Goal: Answer question/provide support: Share knowledge or assist other users

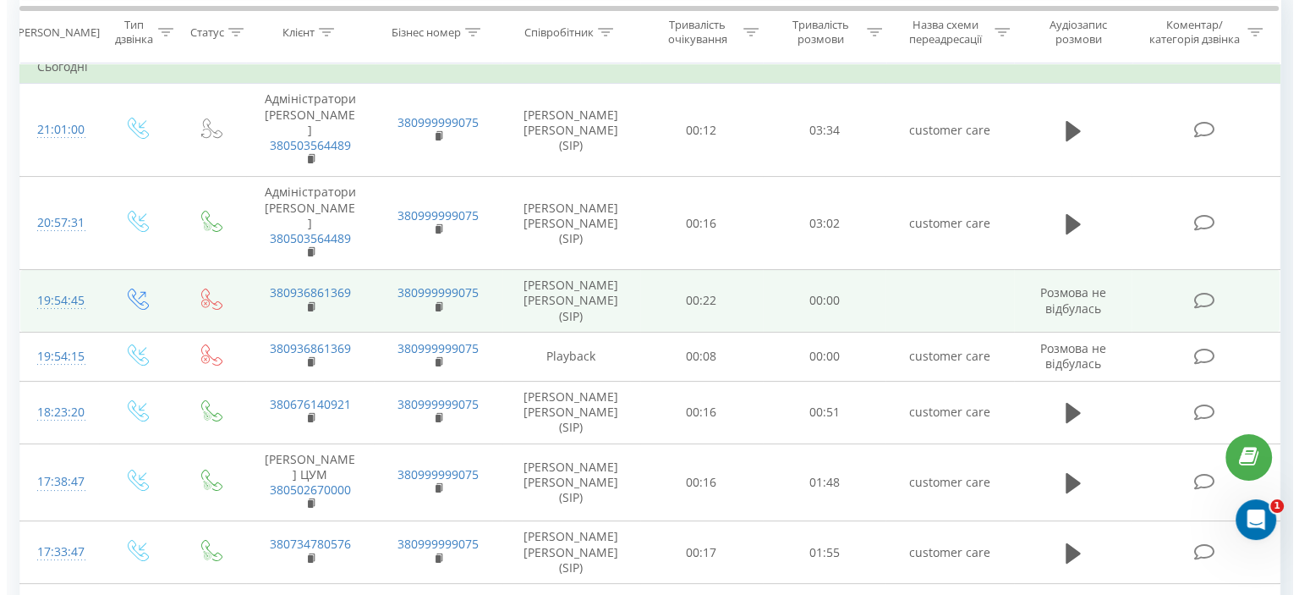
scroll to position [254, 0]
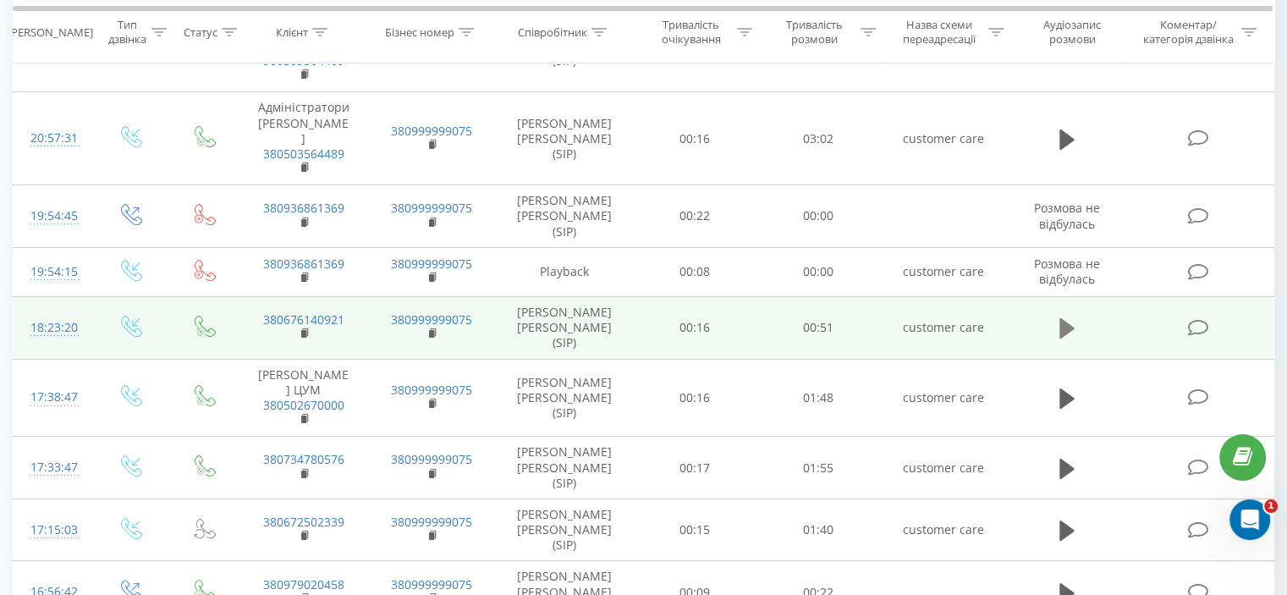
click at [1062, 318] on icon at bounding box center [1066, 328] width 15 height 20
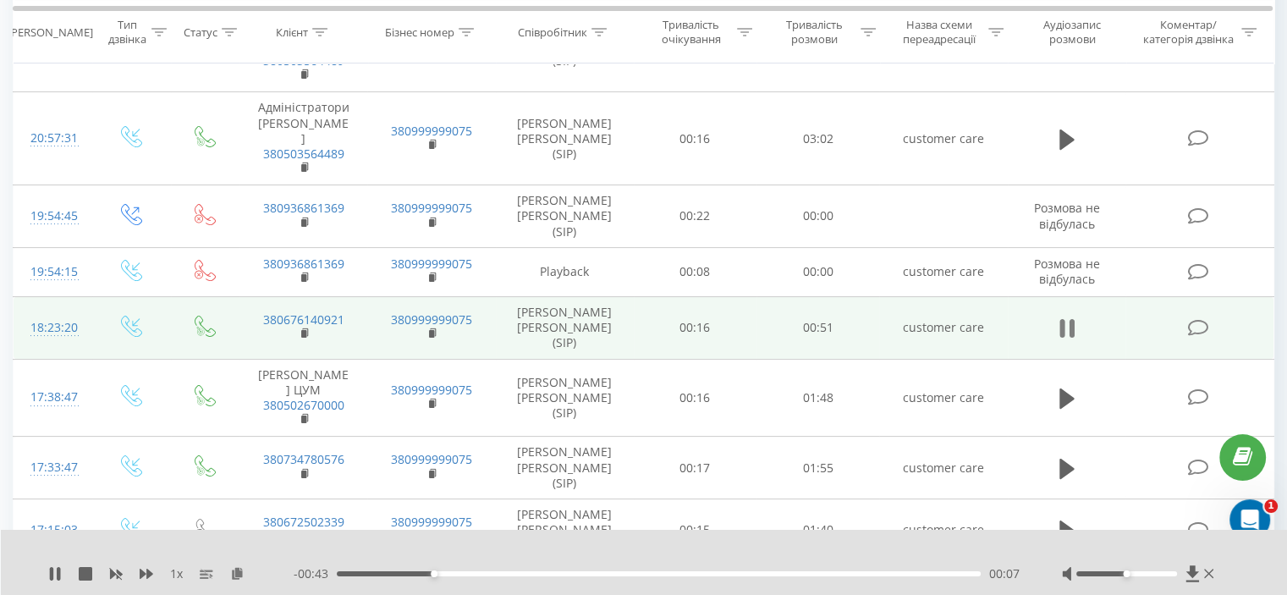
click at [1066, 316] on icon at bounding box center [1066, 328] width 15 height 24
click at [1188, 319] on icon at bounding box center [1197, 328] width 21 height 18
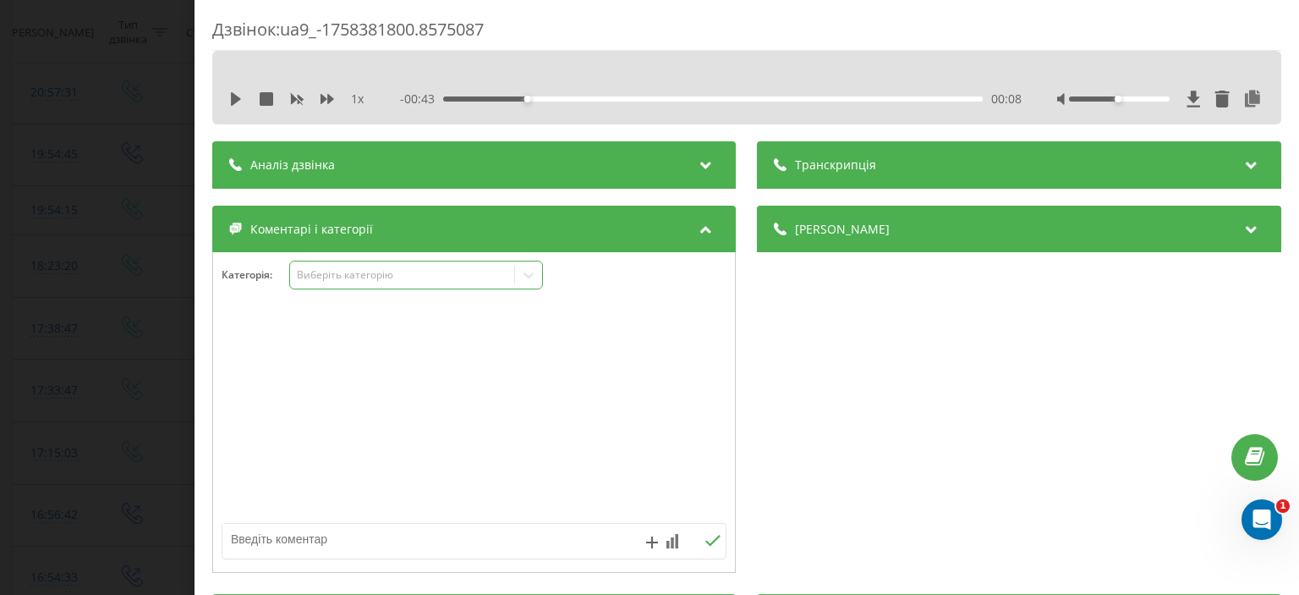
click at [535, 278] on icon at bounding box center [528, 274] width 17 height 17
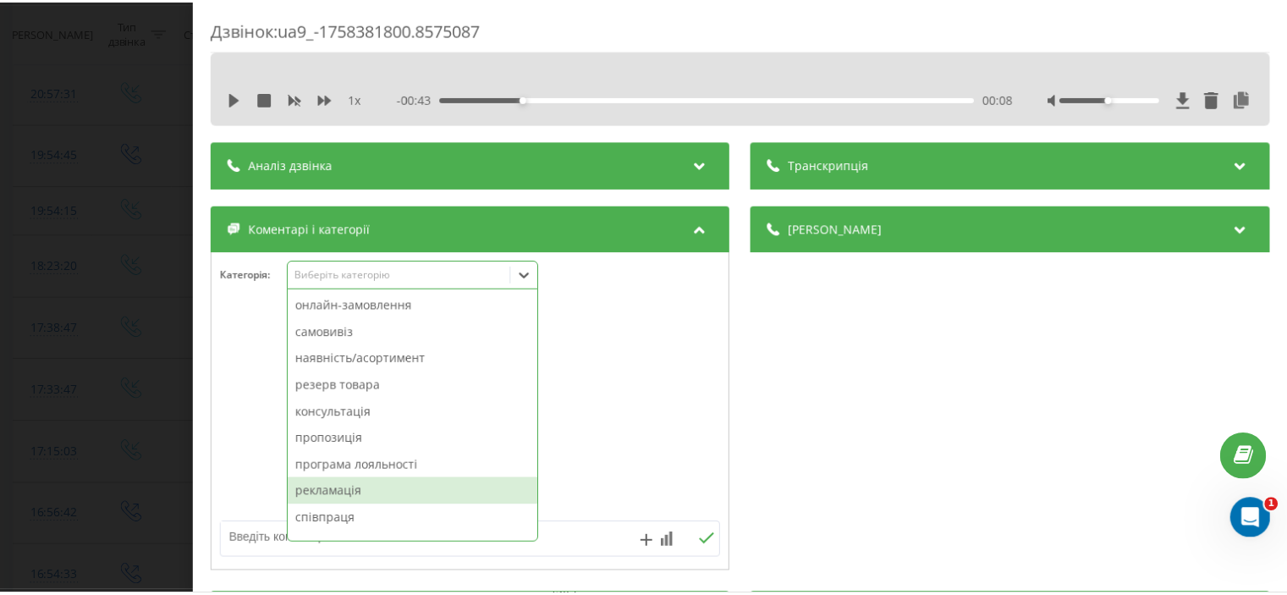
scroll to position [85, 0]
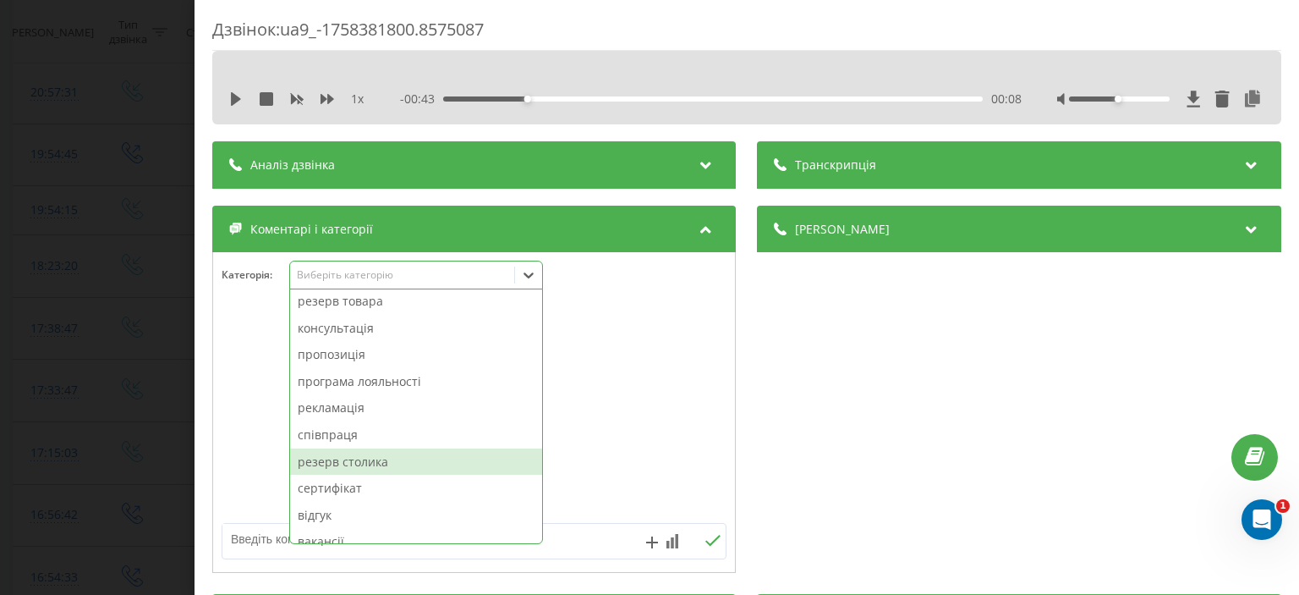
click at [377, 459] on div "резерв столика" at bounding box center [416, 461] width 252 height 27
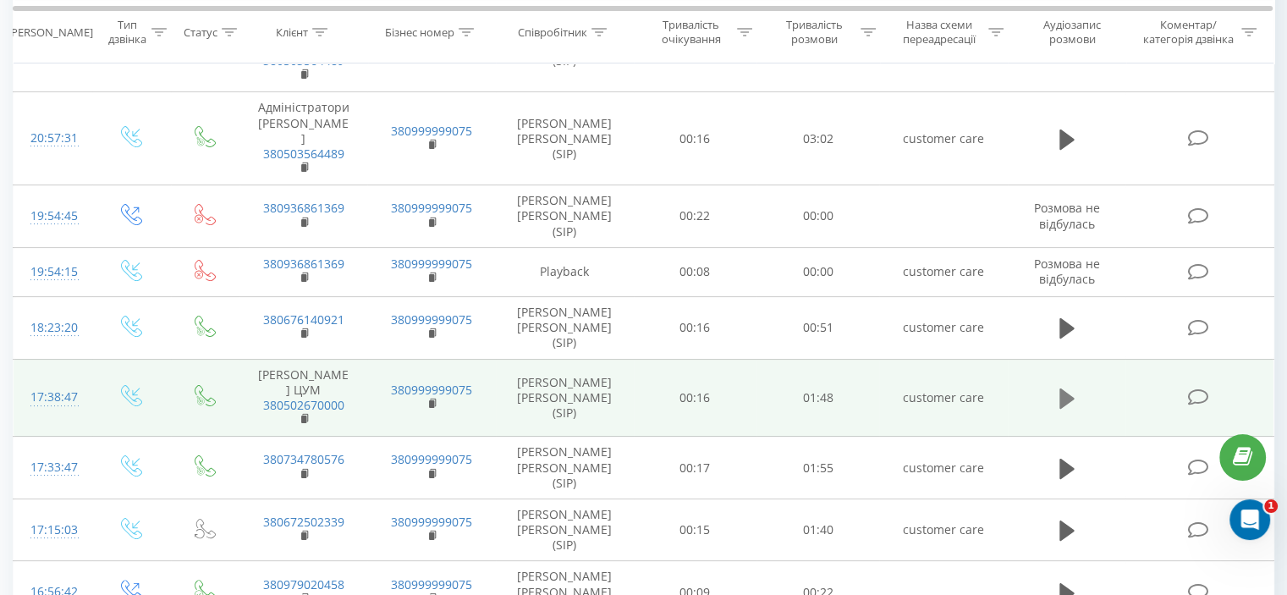
click at [1068, 388] on icon at bounding box center [1066, 398] width 15 height 20
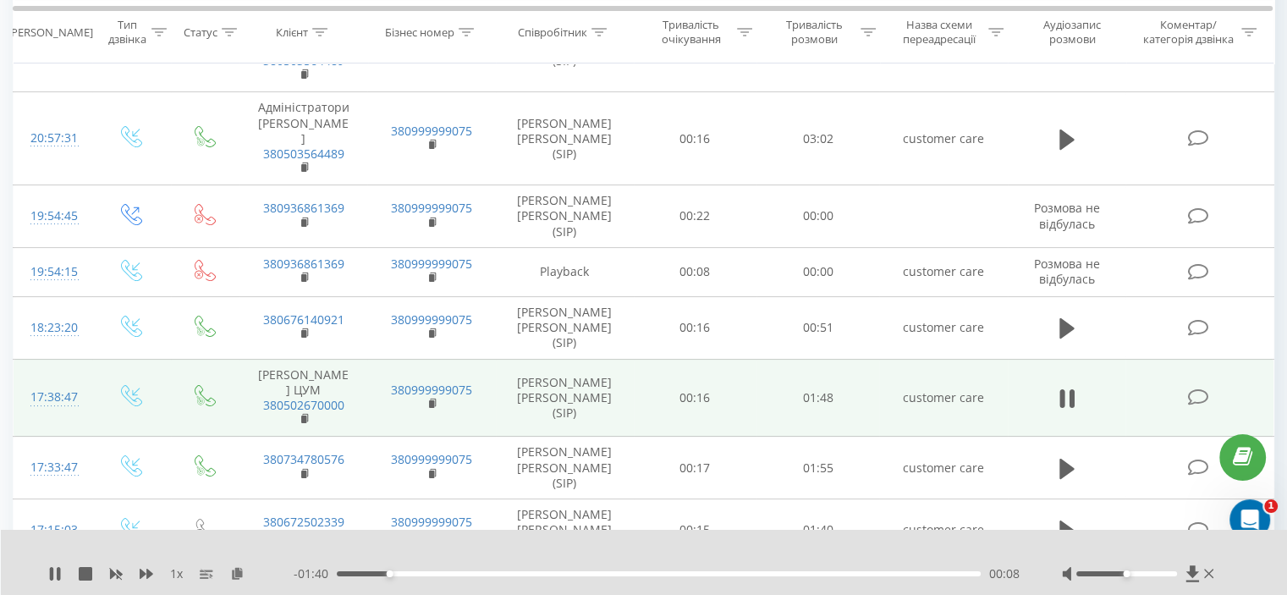
click at [1068, 387] on icon at bounding box center [1066, 399] width 15 height 24
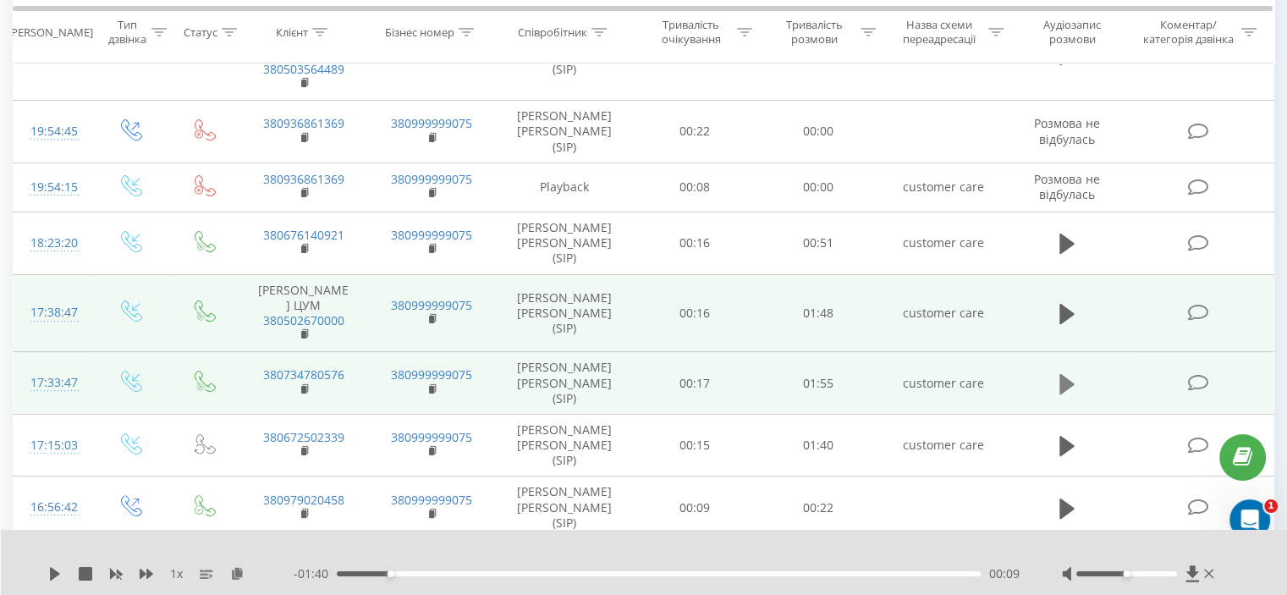
click at [1068, 373] on icon at bounding box center [1066, 383] width 15 height 20
click at [1065, 372] on icon at bounding box center [1066, 384] width 15 height 24
click at [1191, 374] on icon at bounding box center [1197, 383] width 21 height 18
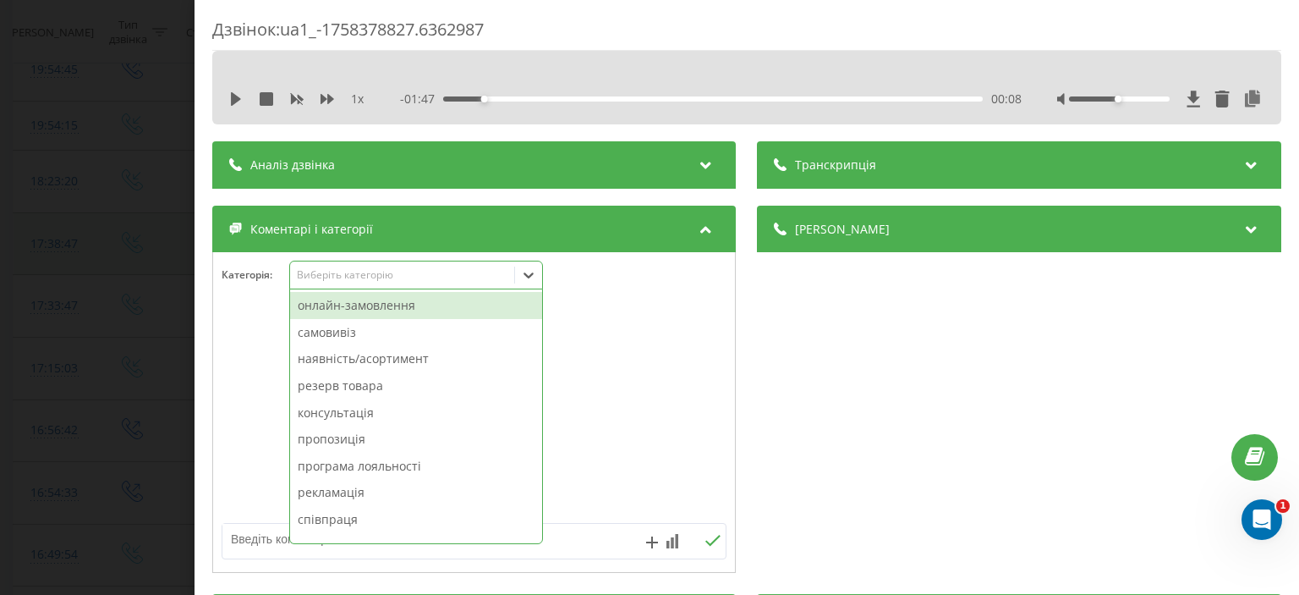
click at [529, 276] on icon at bounding box center [529, 275] width 10 height 6
click at [466, 299] on div "онлайн-замовлення" at bounding box center [416, 305] width 252 height 27
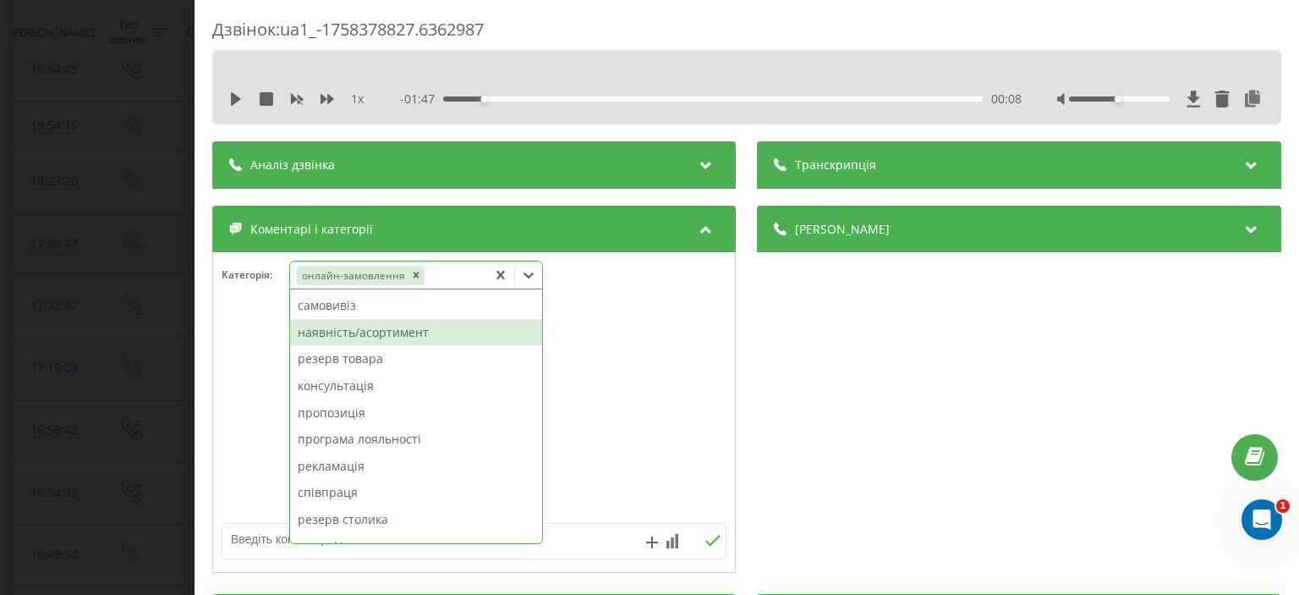
click at [356, 334] on div "наявність/асортимент" at bounding box center [416, 332] width 252 height 27
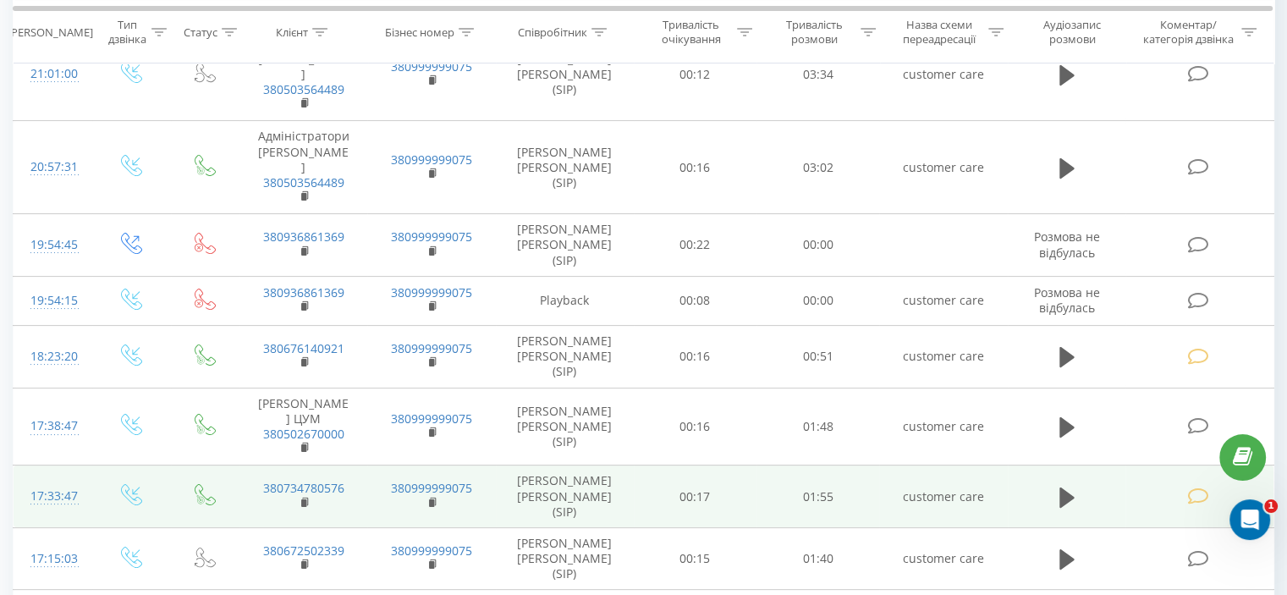
scroll to position [338, 0]
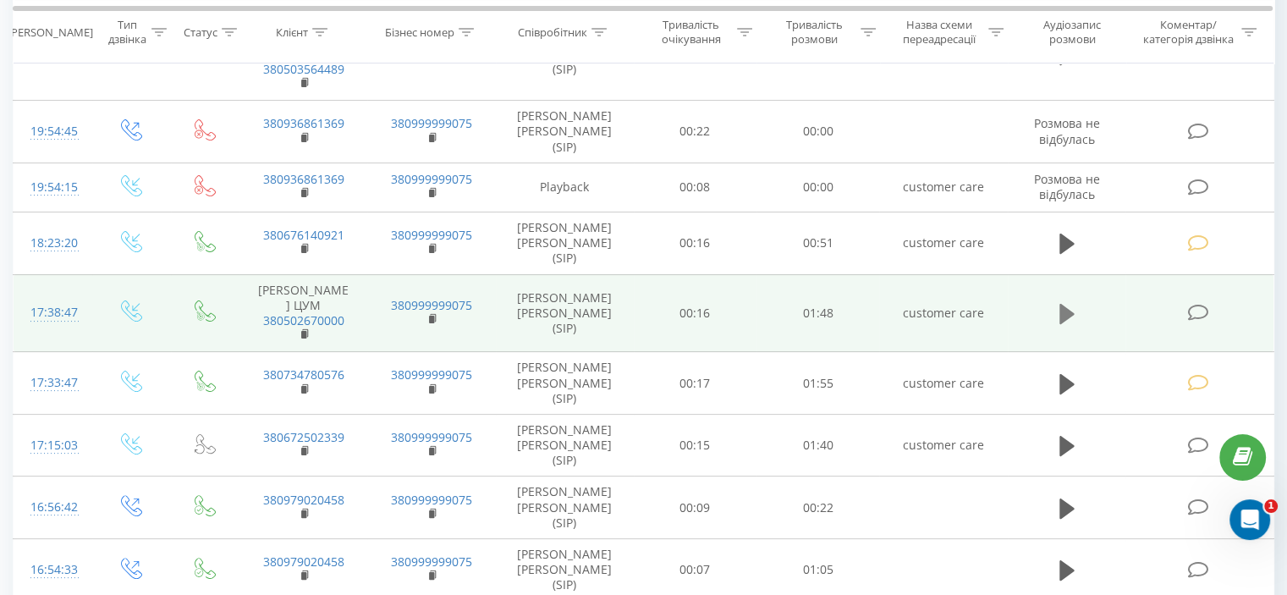
click at [1065, 304] on icon at bounding box center [1066, 314] width 15 height 20
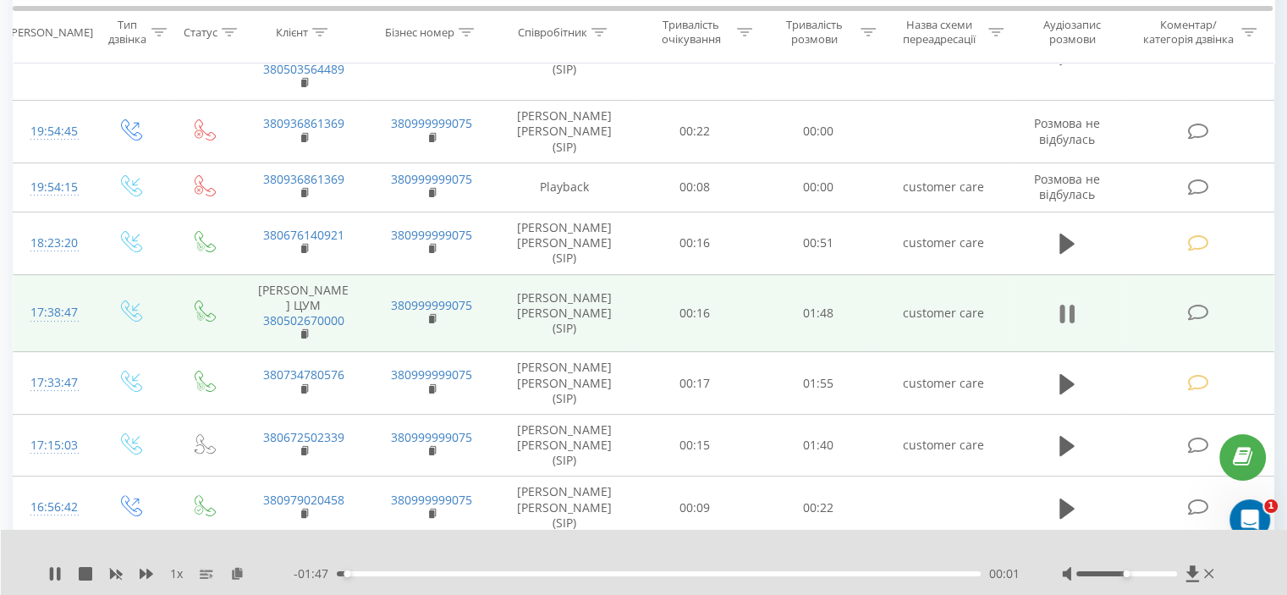
drag, startPoint x: 1066, startPoint y: 248, endPoint x: 1072, endPoint y: 287, distance: 39.4
click at [1066, 302] on icon at bounding box center [1066, 314] width 15 height 24
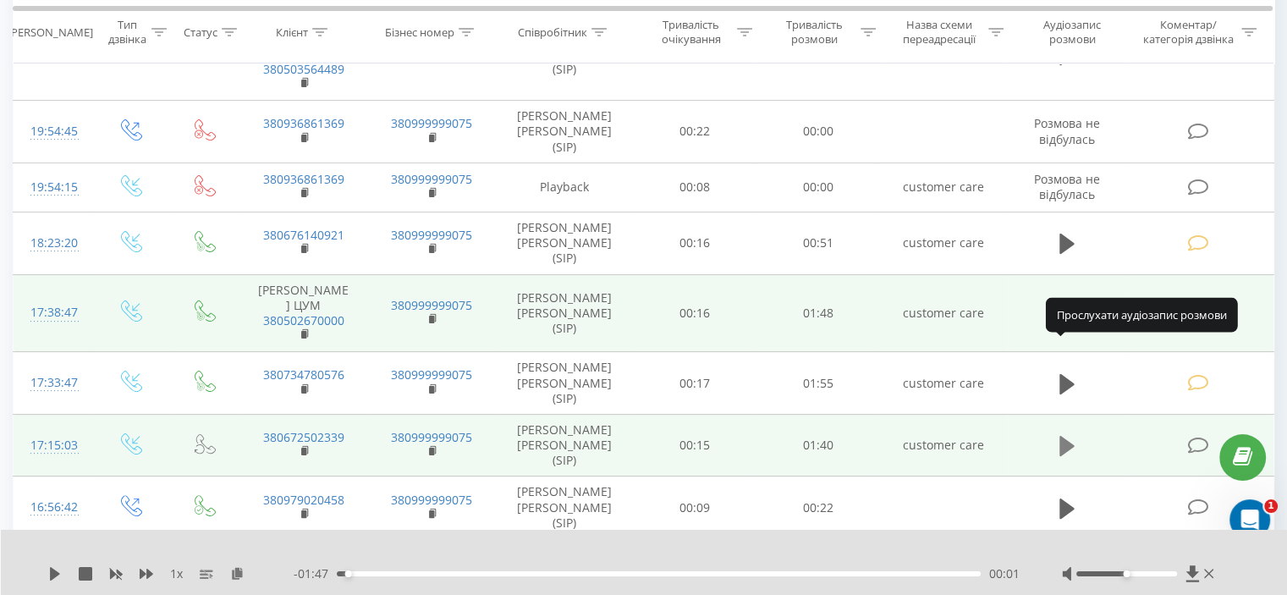
click at [1066, 436] on icon at bounding box center [1066, 446] width 15 height 20
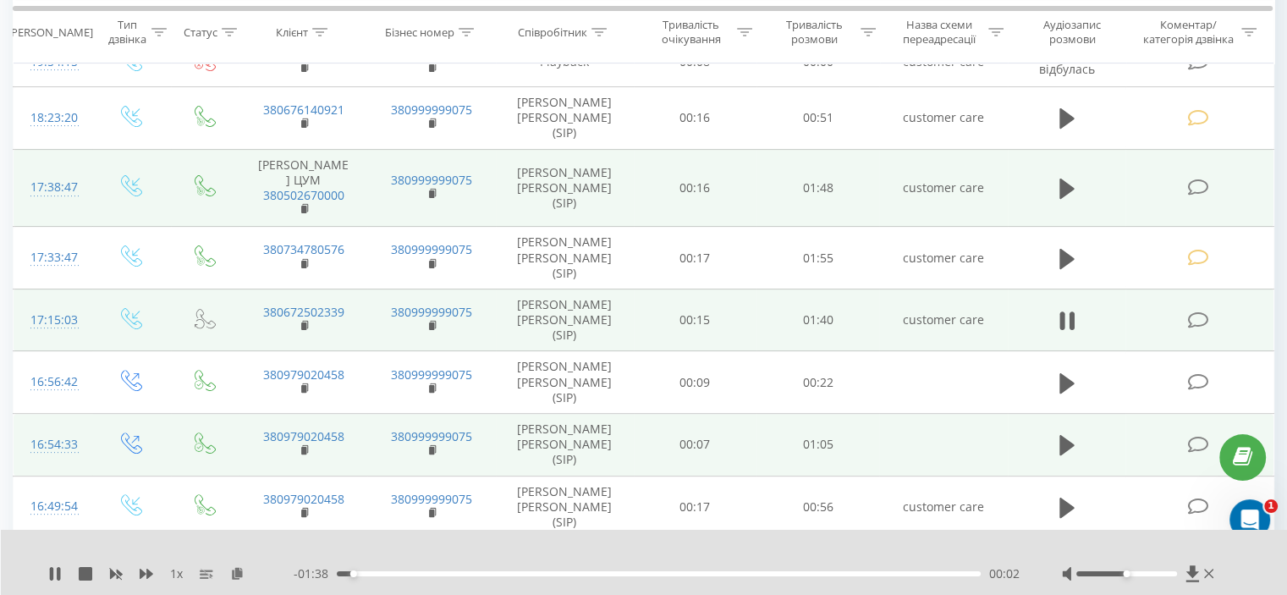
scroll to position [508, 0]
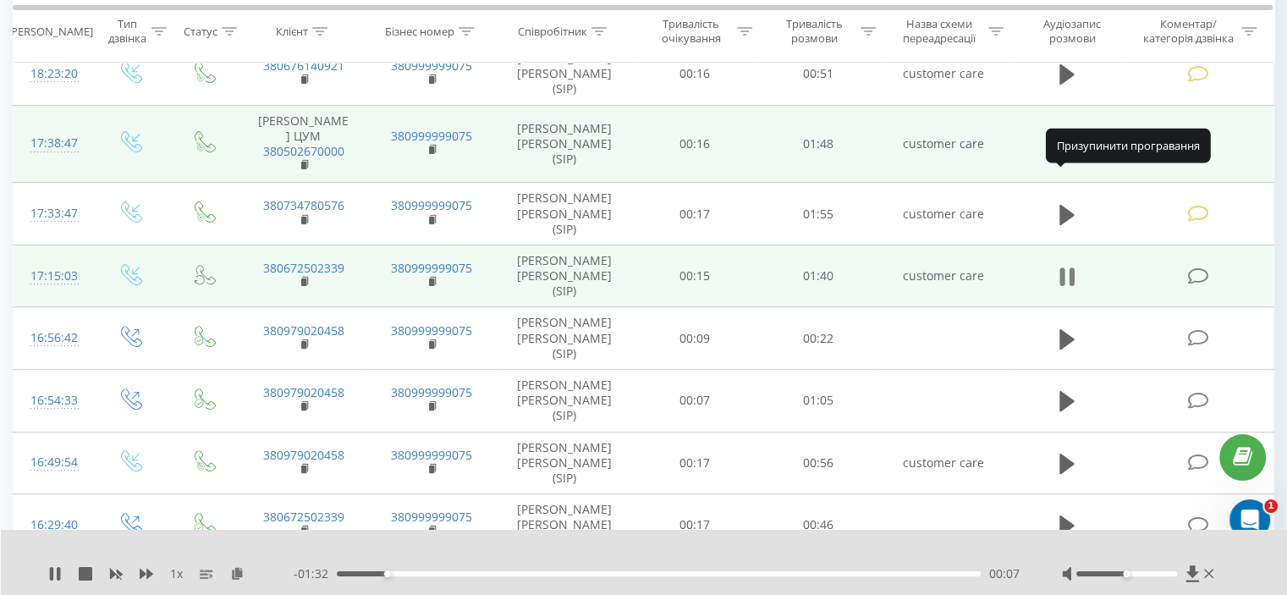
click at [1065, 265] on icon at bounding box center [1066, 277] width 15 height 24
click at [1197, 267] on icon at bounding box center [1197, 276] width 21 height 18
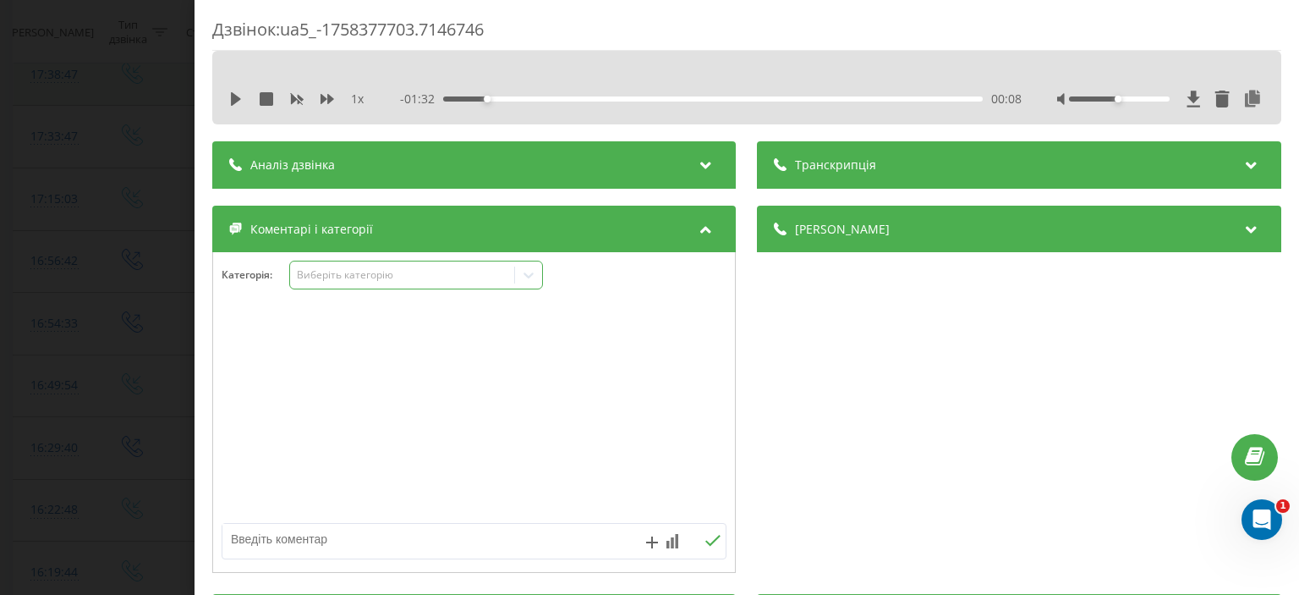
click at [528, 277] on icon at bounding box center [528, 274] width 17 height 17
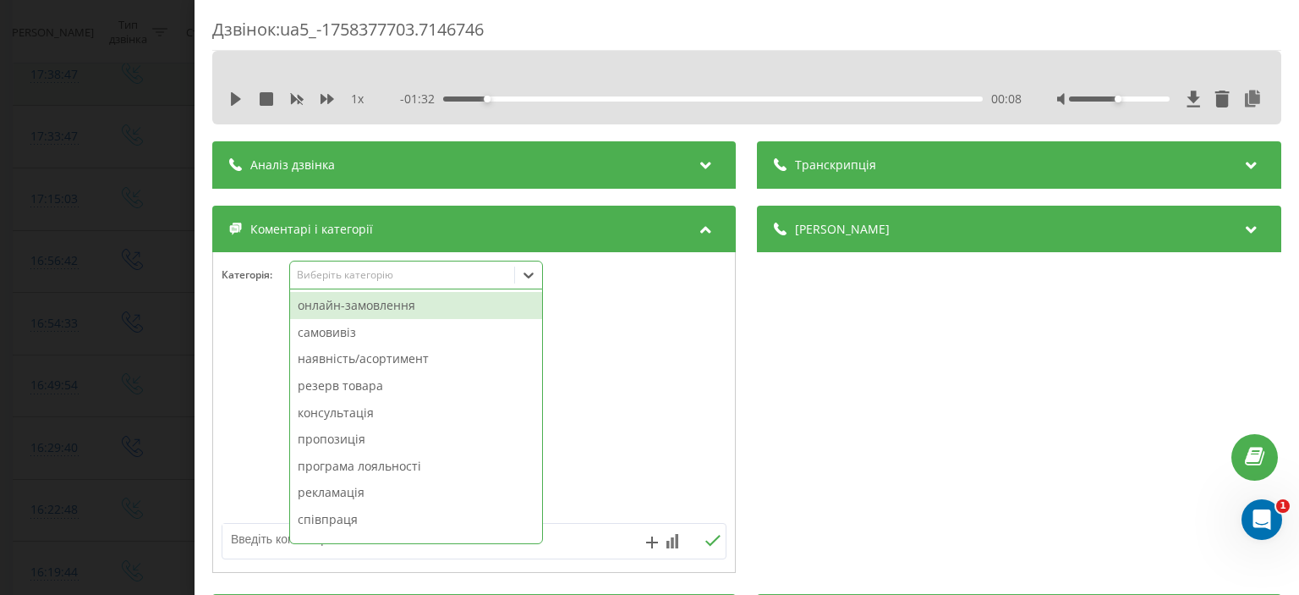
click at [414, 308] on div "онлайн-замовлення" at bounding box center [416, 305] width 252 height 27
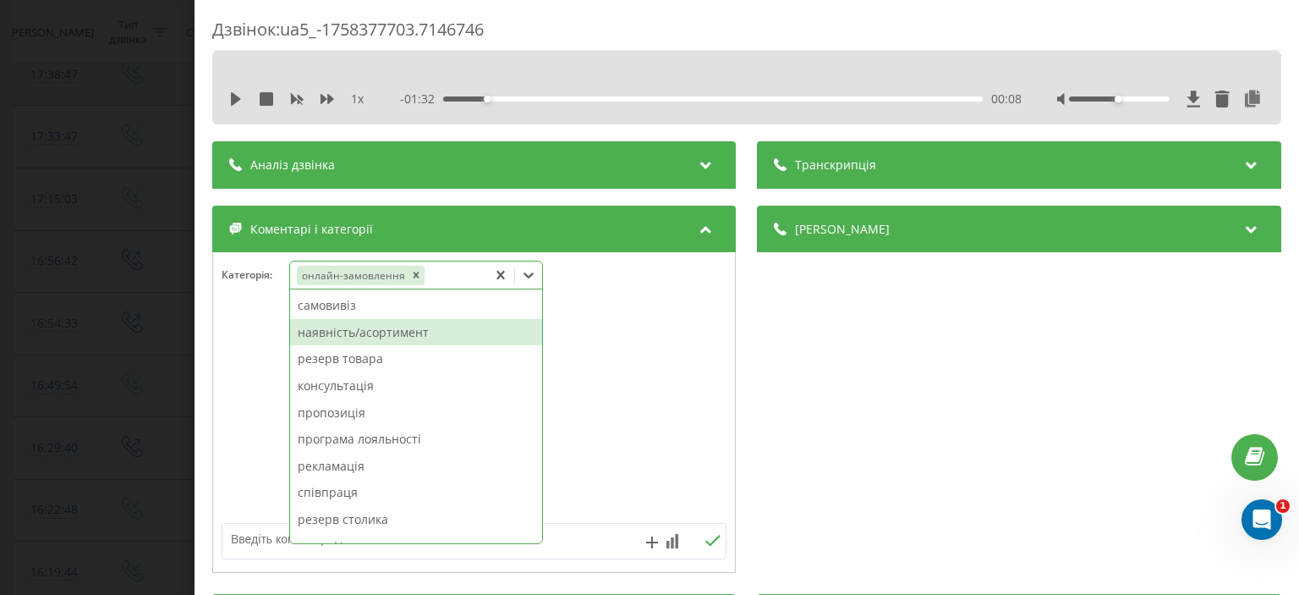
click at [413, 332] on div "наявність/асортимент" at bounding box center [416, 332] width 252 height 27
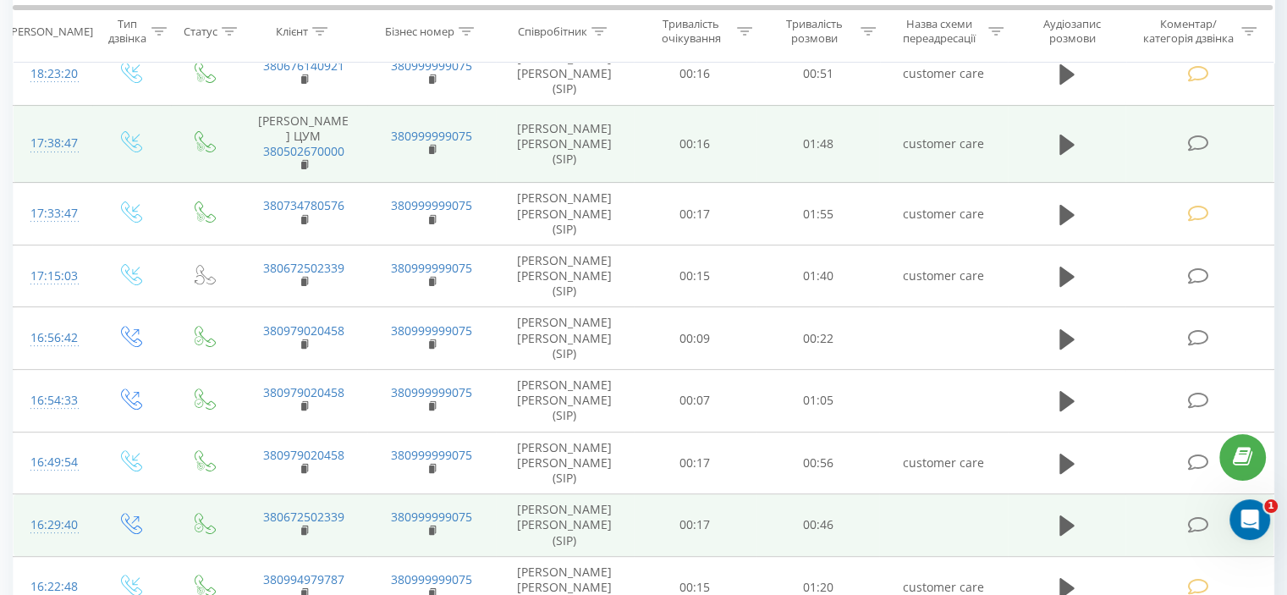
click at [1200, 516] on icon at bounding box center [1197, 525] width 21 height 18
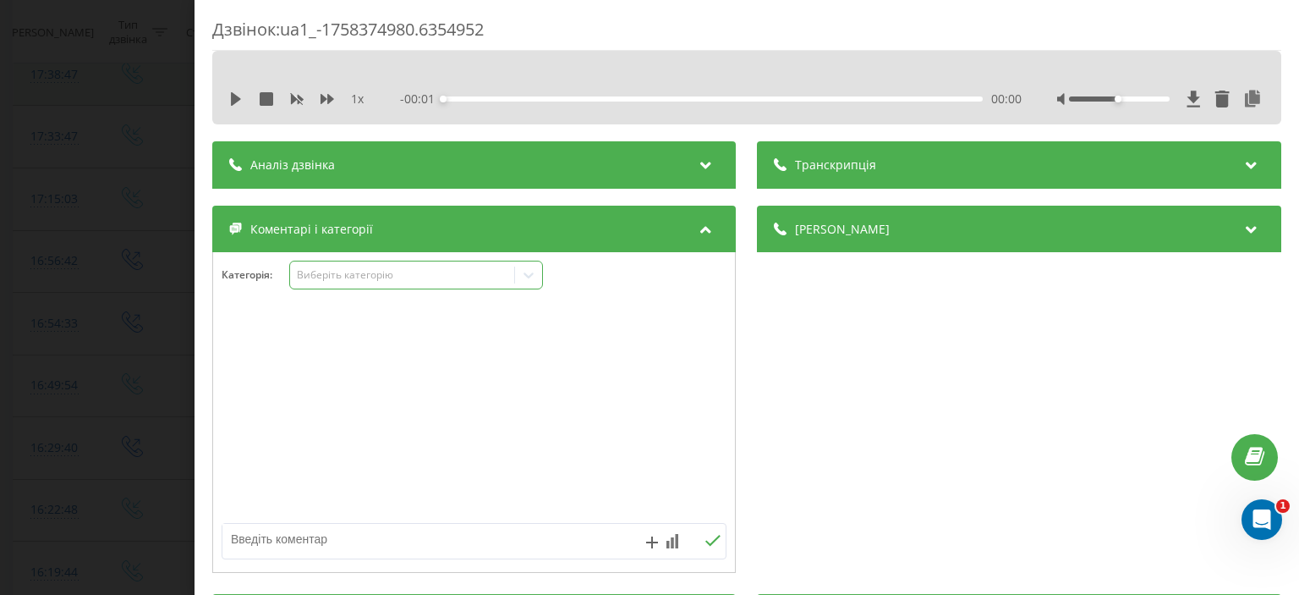
click at [525, 273] on icon at bounding box center [529, 275] width 10 height 6
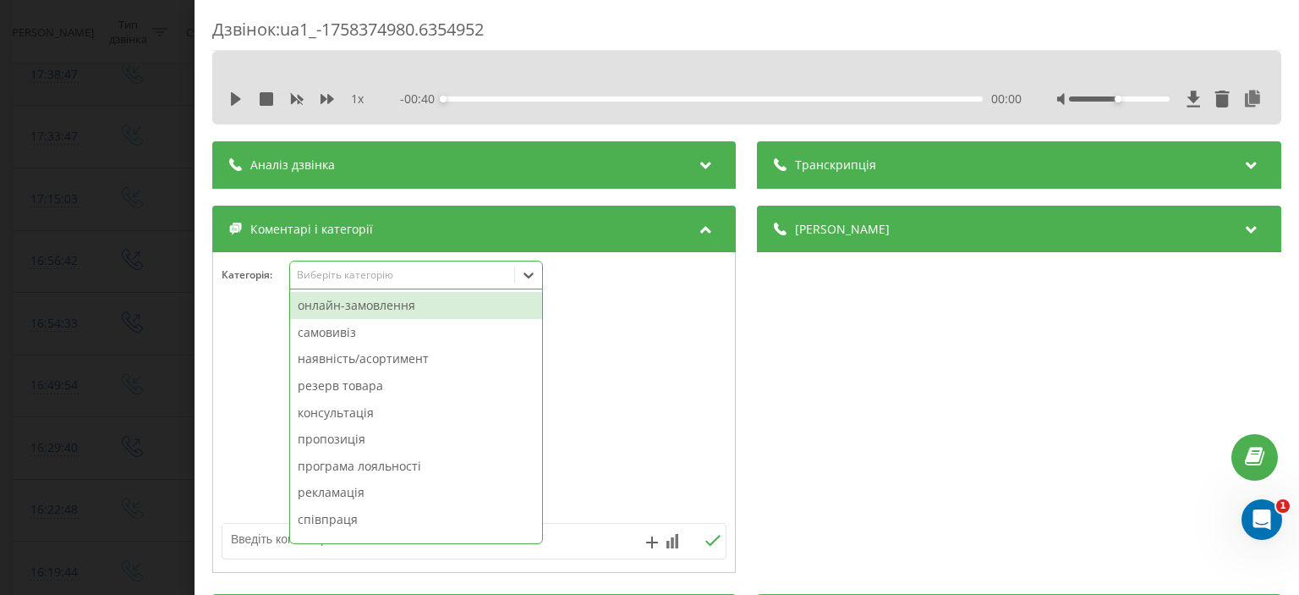
click at [433, 310] on div "онлайн-замовлення" at bounding box center [416, 305] width 252 height 27
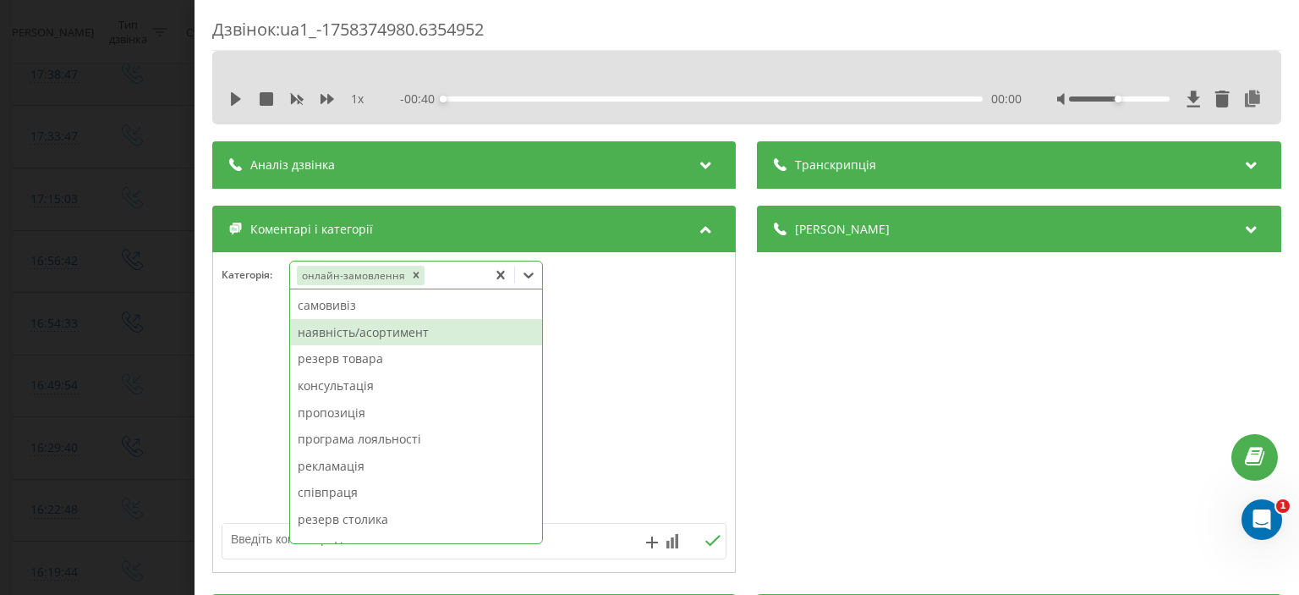
click at [433, 324] on div "наявність/асортимент" at bounding box center [416, 332] width 252 height 27
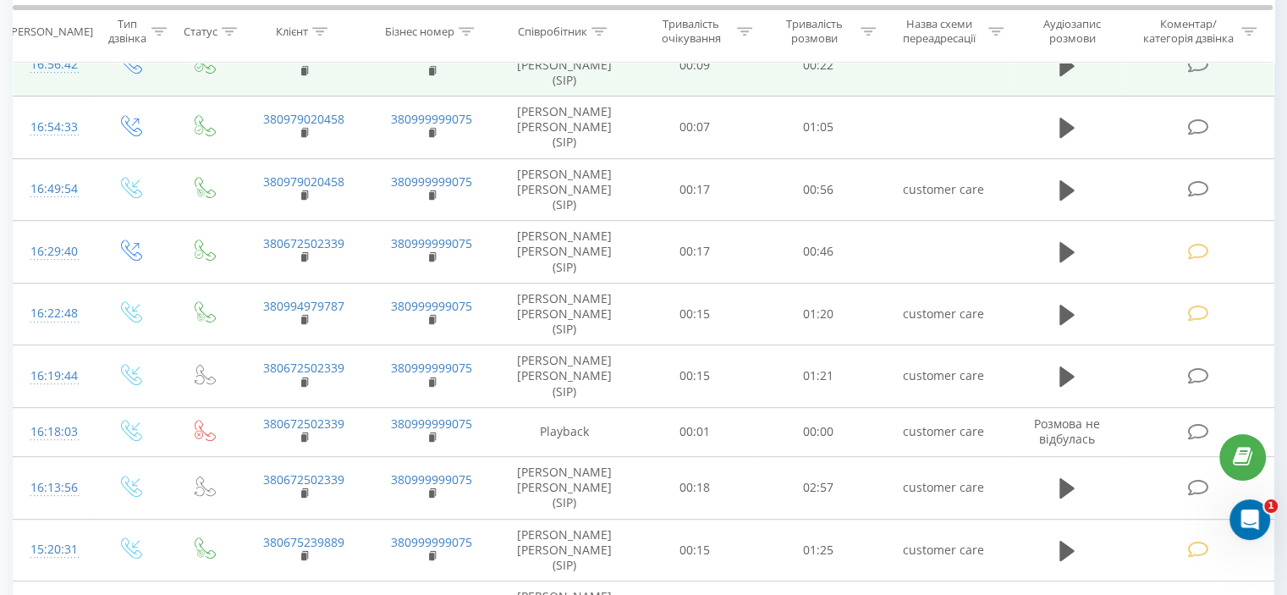
scroll to position [846, 0]
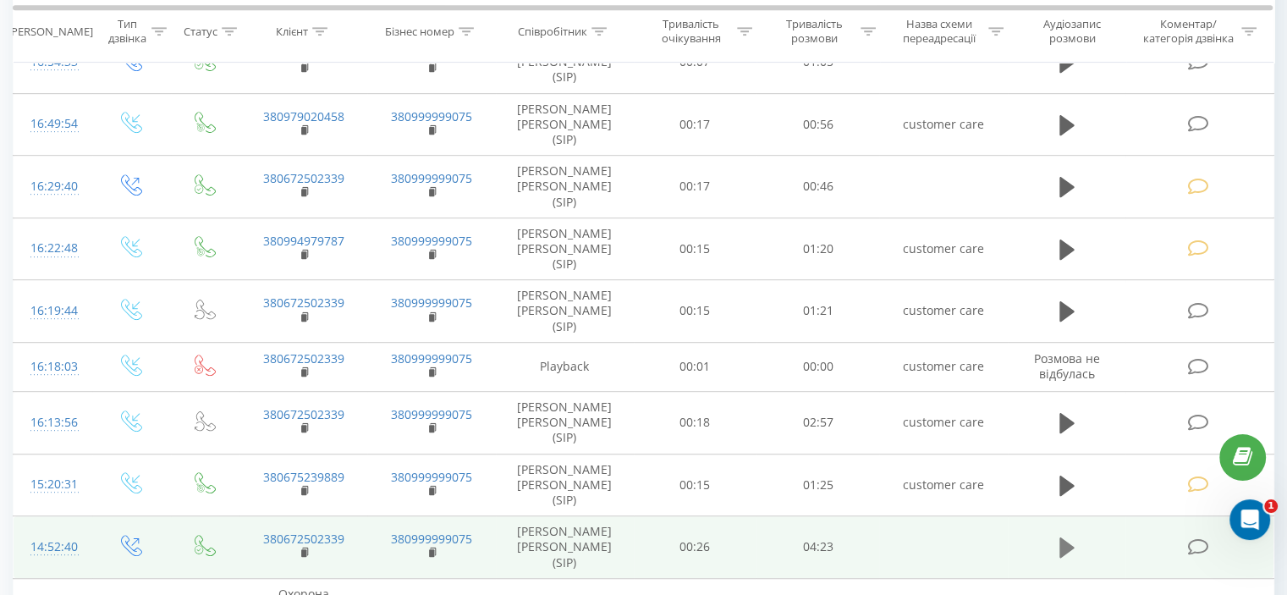
click at [1060, 537] on icon at bounding box center [1066, 547] width 15 height 20
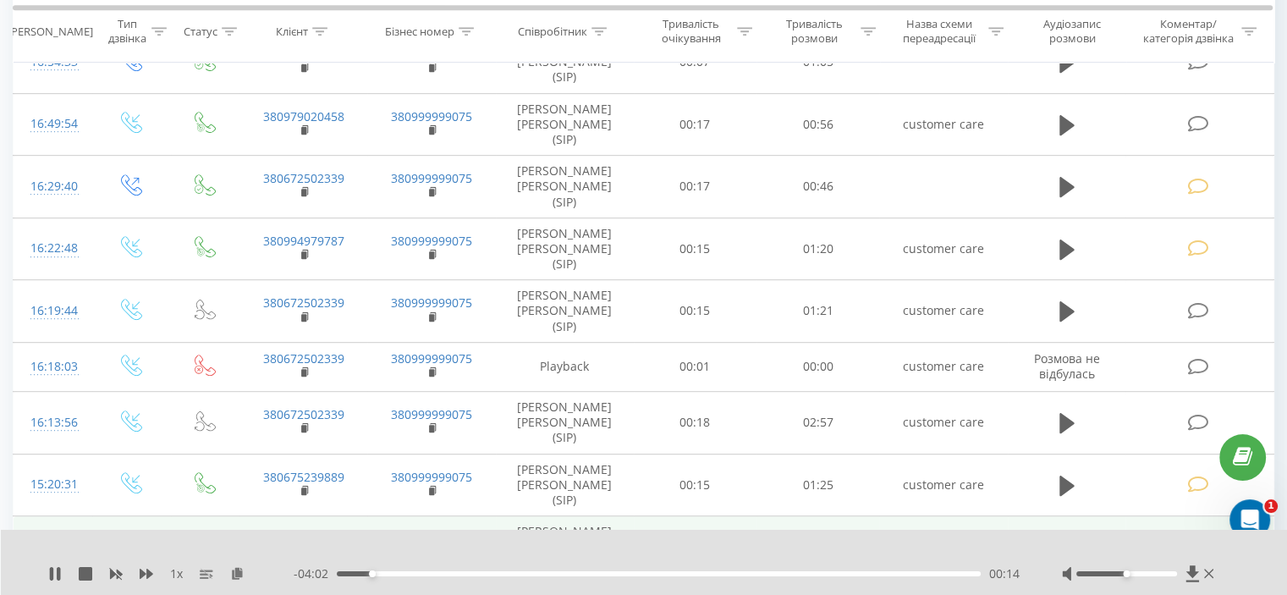
click at [1063, 538] on icon at bounding box center [1061, 547] width 5 height 19
click at [1196, 538] on icon at bounding box center [1197, 547] width 21 height 18
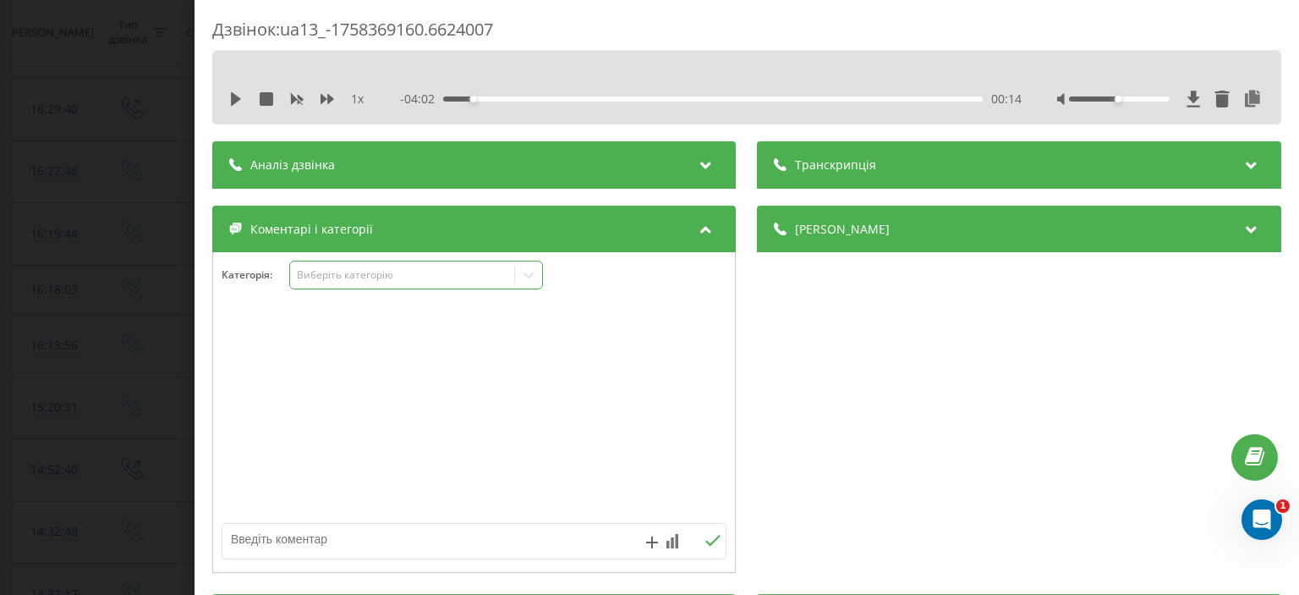
drag, startPoint x: 524, startPoint y: 280, endPoint x: 453, endPoint y: 276, distance: 71.2
click at [524, 280] on icon at bounding box center [528, 274] width 17 height 17
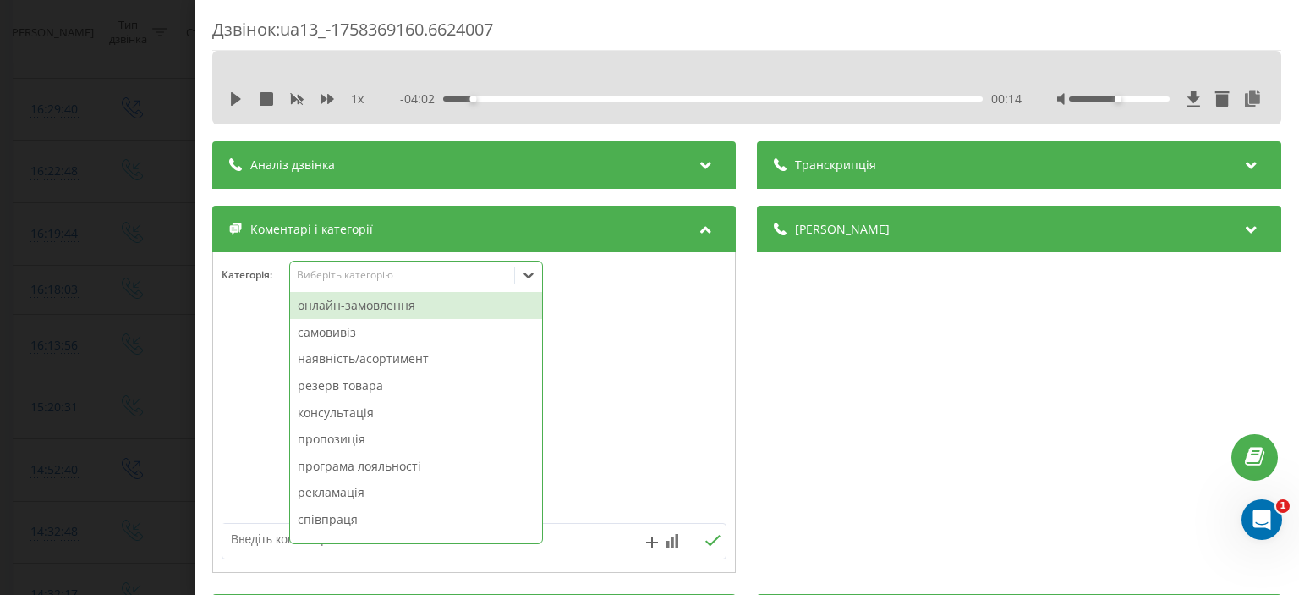
click at [395, 303] on div "онлайн-замовлення" at bounding box center [416, 305] width 252 height 27
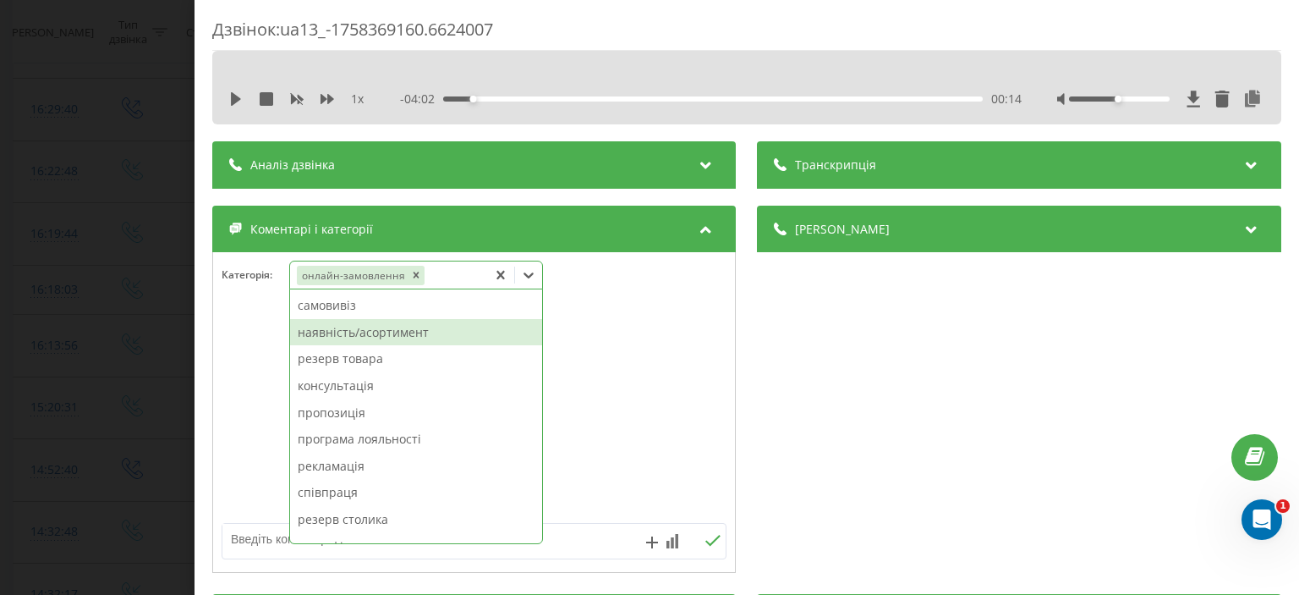
click at [395, 329] on div "наявність/асортимент" at bounding box center [416, 332] width 252 height 27
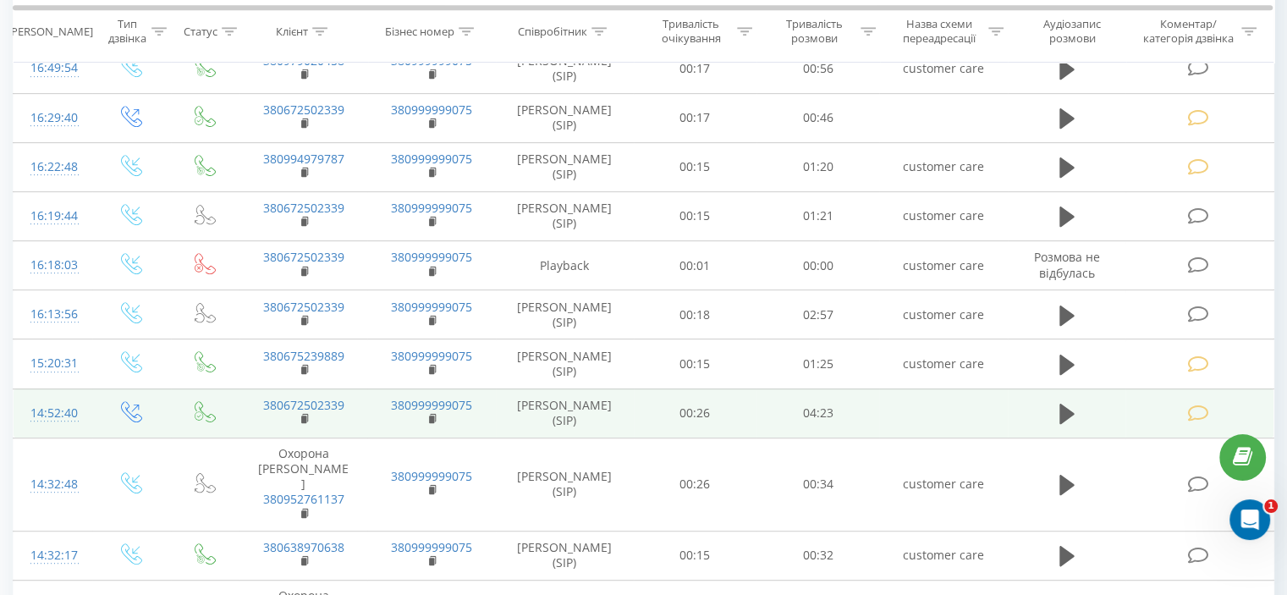
scroll to position [931, 0]
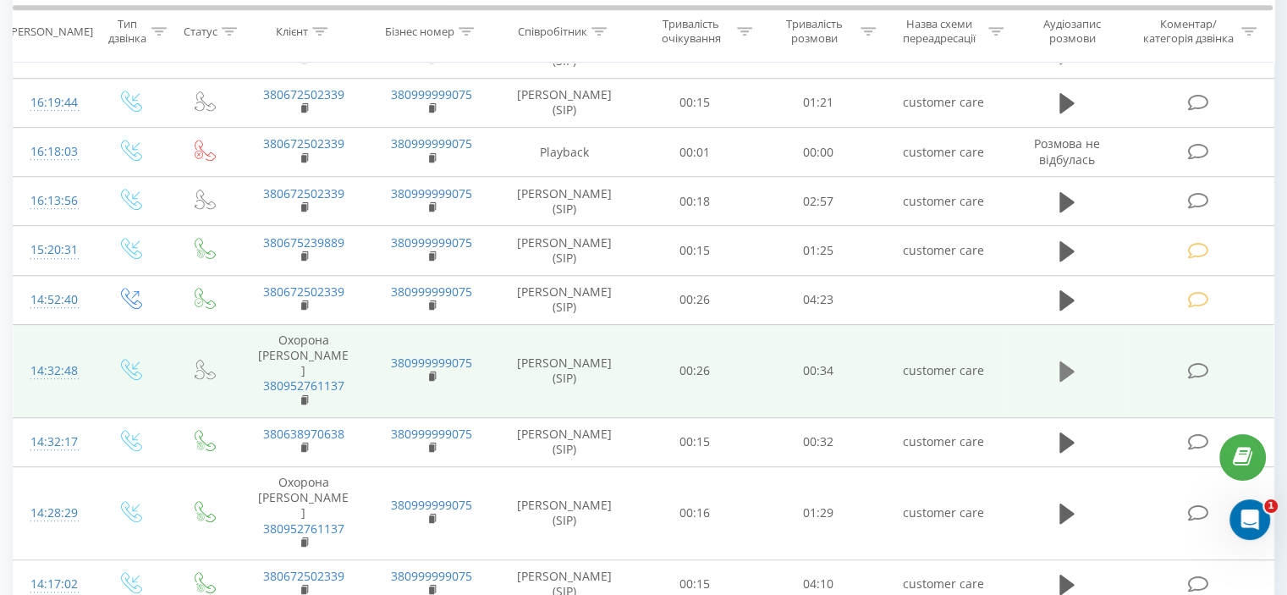
click at [1065, 361] on icon at bounding box center [1066, 371] width 15 height 20
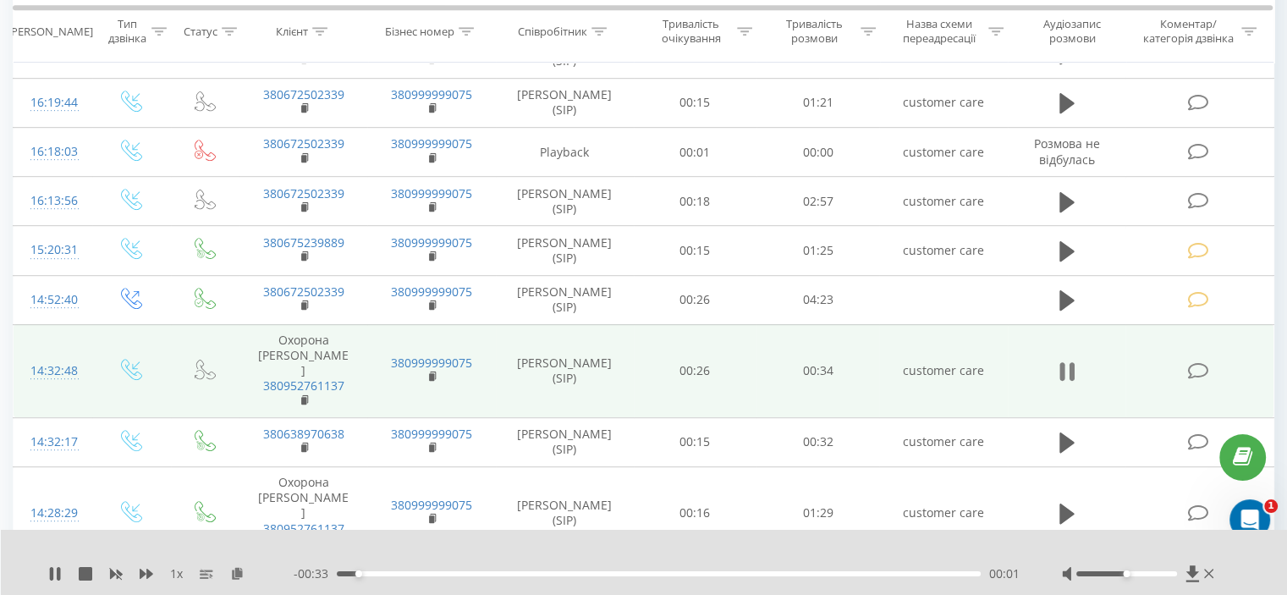
click at [1066, 360] on icon at bounding box center [1066, 372] width 15 height 24
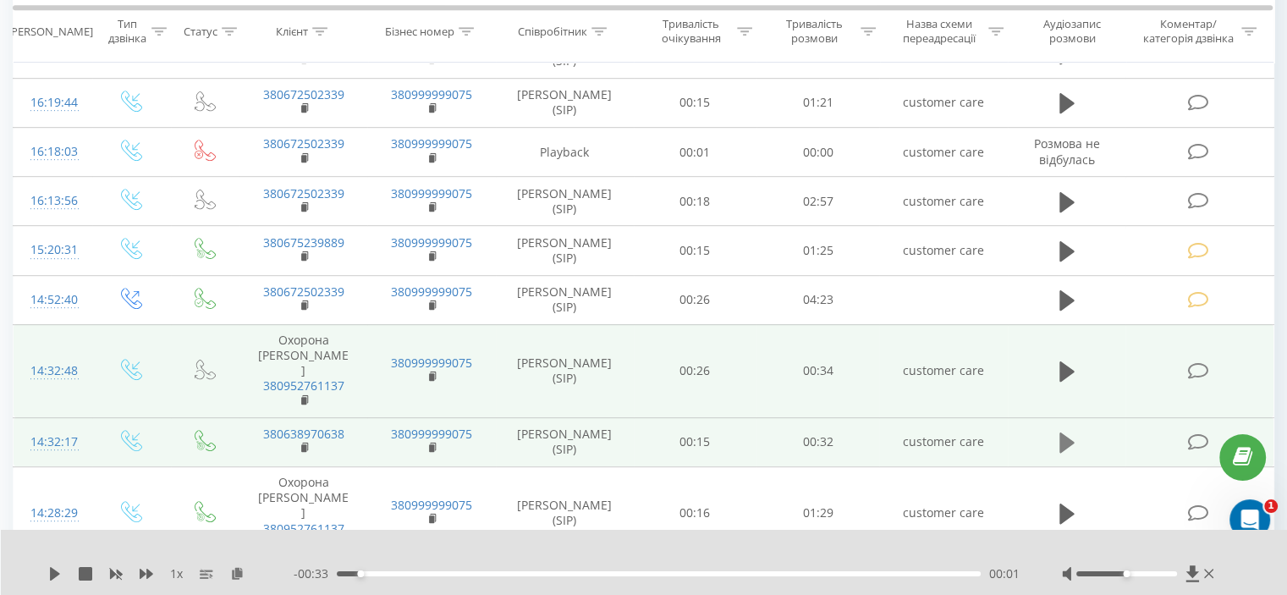
click at [1070, 431] on icon at bounding box center [1066, 443] width 15 height 24
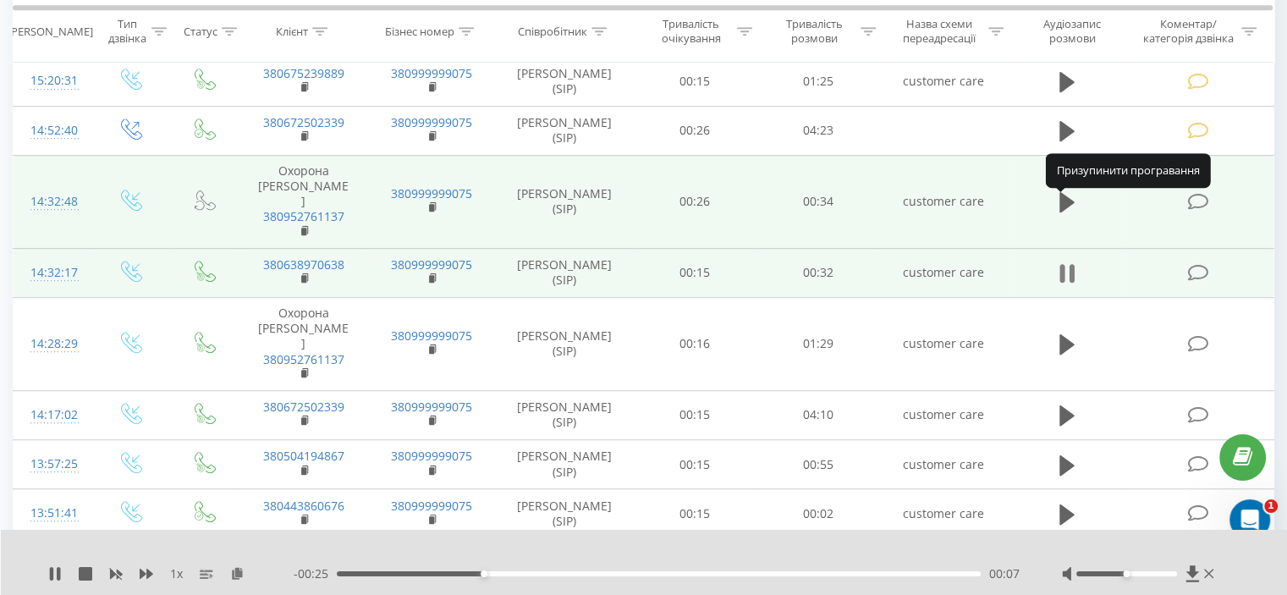
click at [1069, 264] on icon at bounding box center [1070, 273] width 5 height 19
click at [1204, 264] on icon at bounding box center [1197, 273] width 21 height 18
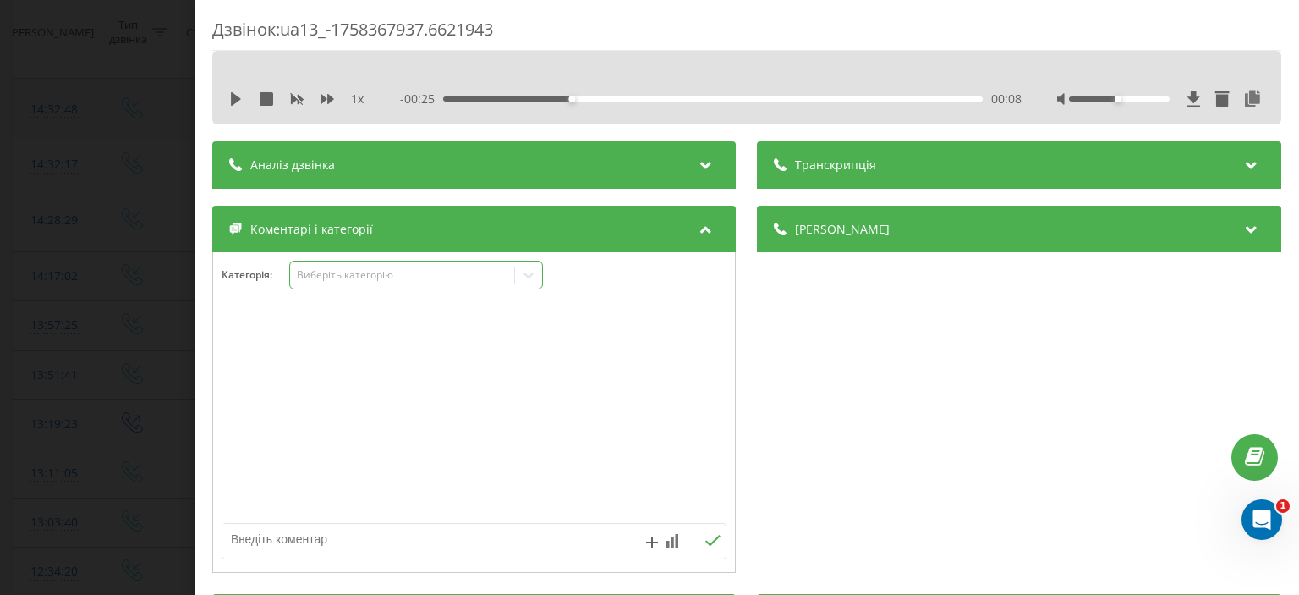
click at [524, 275] on icon at bounding box center [528, 274] width 17 height 17
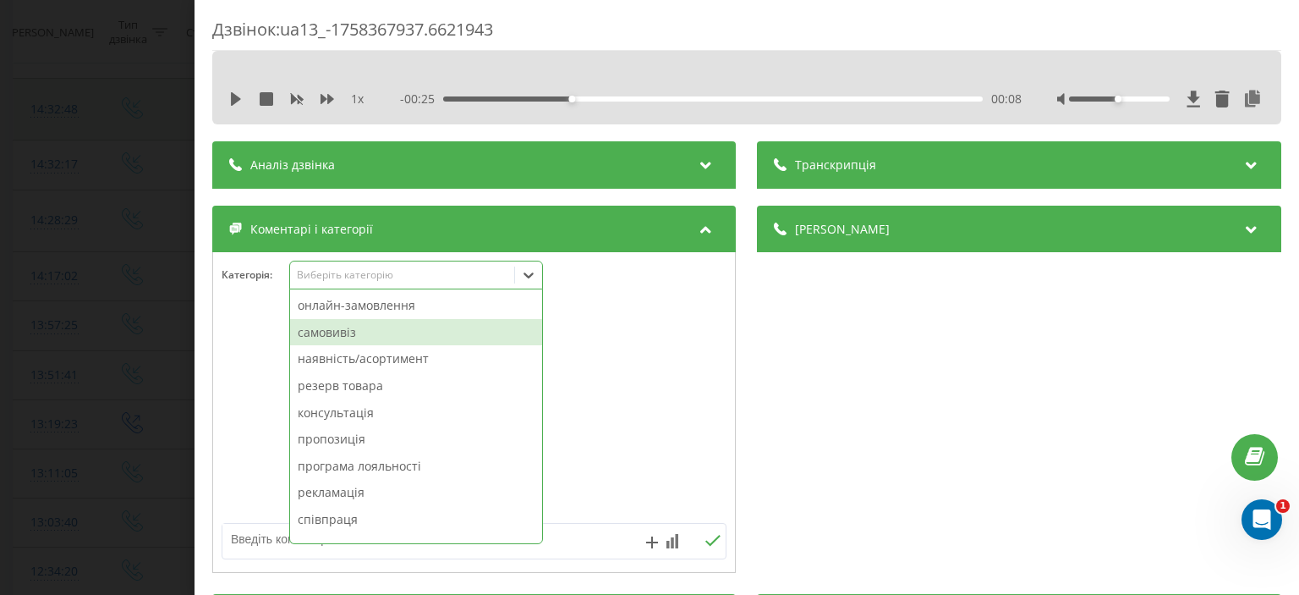
click at [399, 325] on div "самовивіз" at bounding box center [416, 332] width 252 height 27
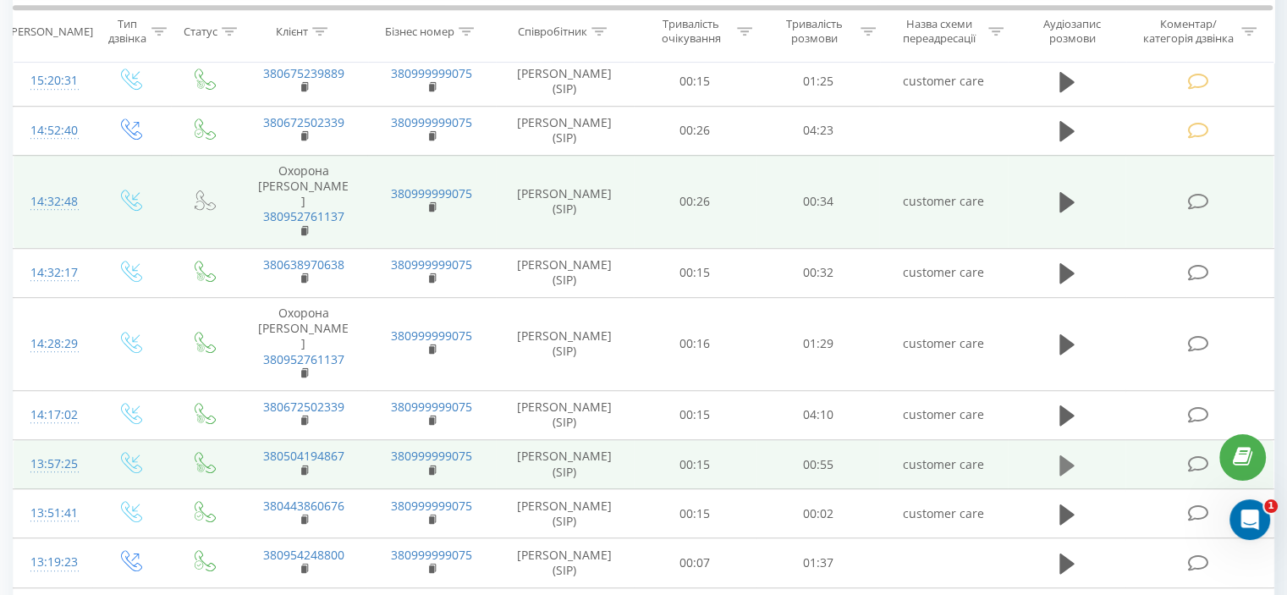
click at [1064, 454] on icon at bounding box center [1066, 464] width 15 height 20
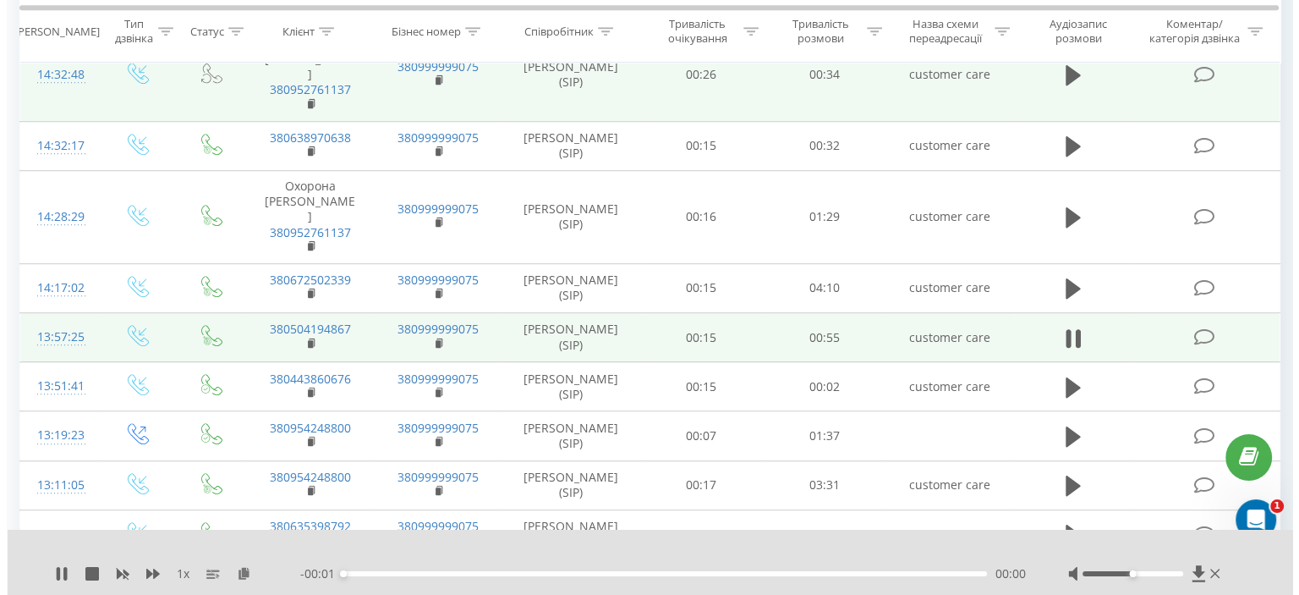
scroll to position [1269, 0]
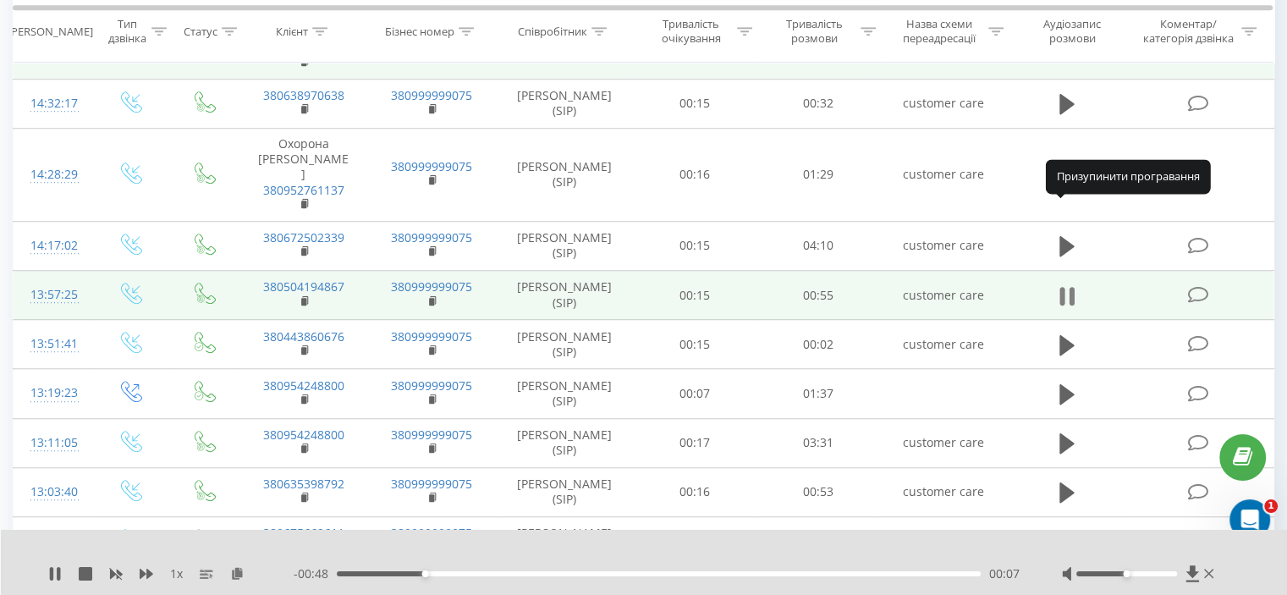
click at [1066, 284] on icon at bounding box center [1066, 296] width 15 height 24
click at [1200, 286] on icon at bounding box center [1197, 295] width 21 height 18
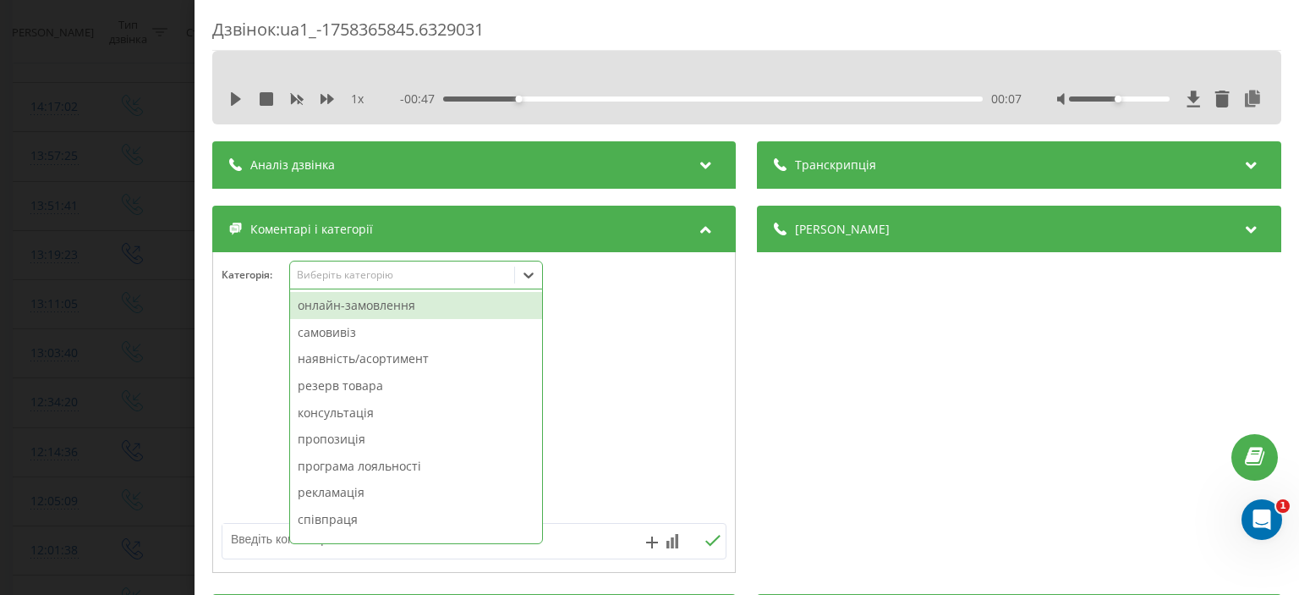
click at [534, 275] on icon at bounding box center [529, 275] width 10 height 6
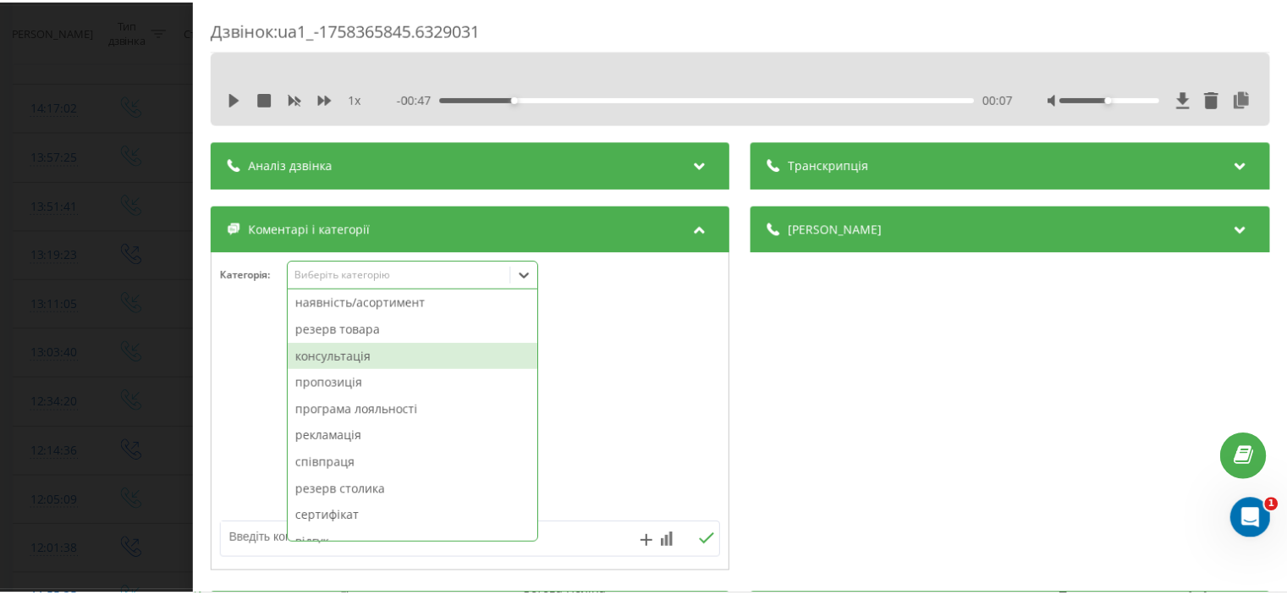
scroll to position [85, 0]
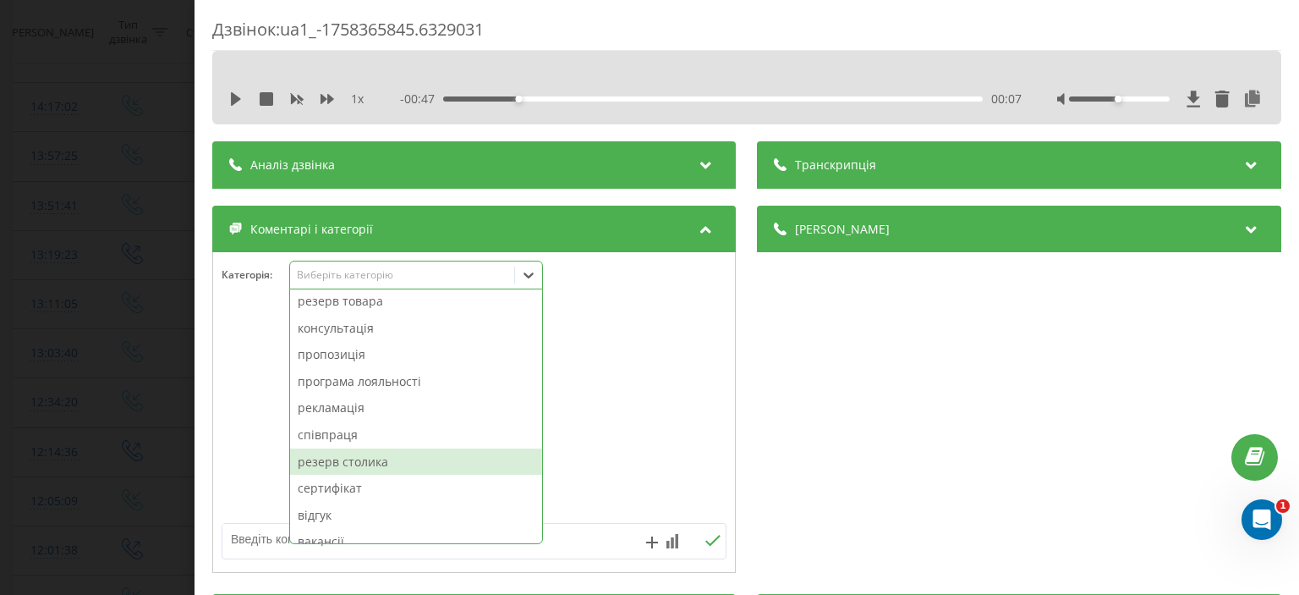
click at [387, 463] on div "резерв столика" at bounding box center [416, 461] width 252 height 27
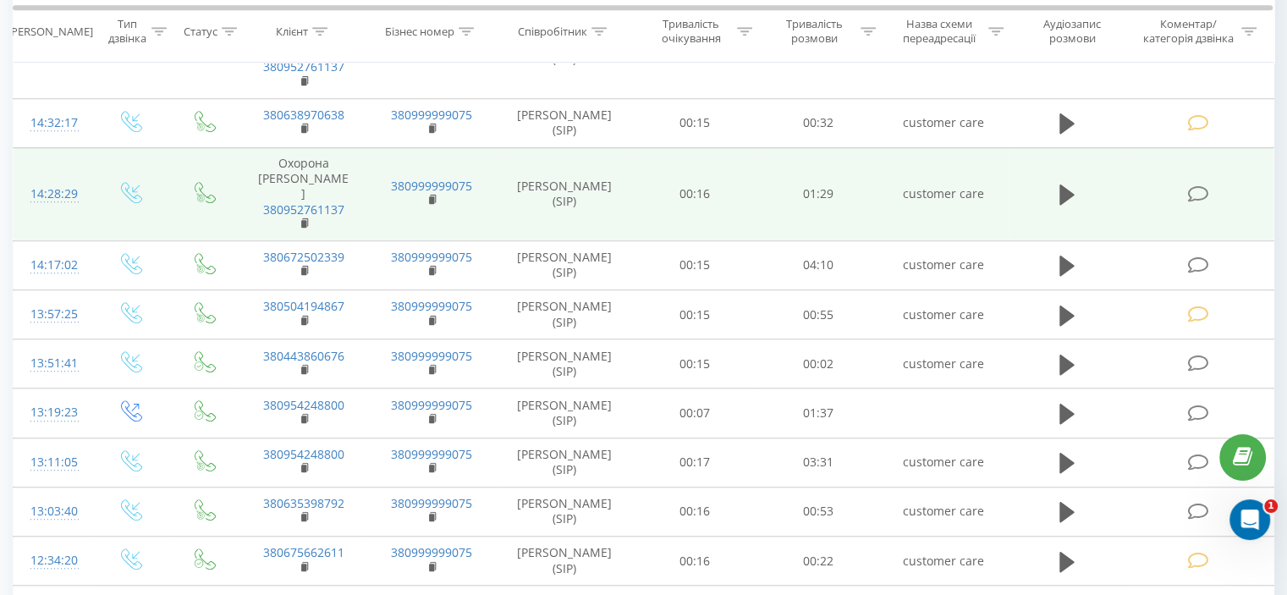
scroll to position [1269, 0]
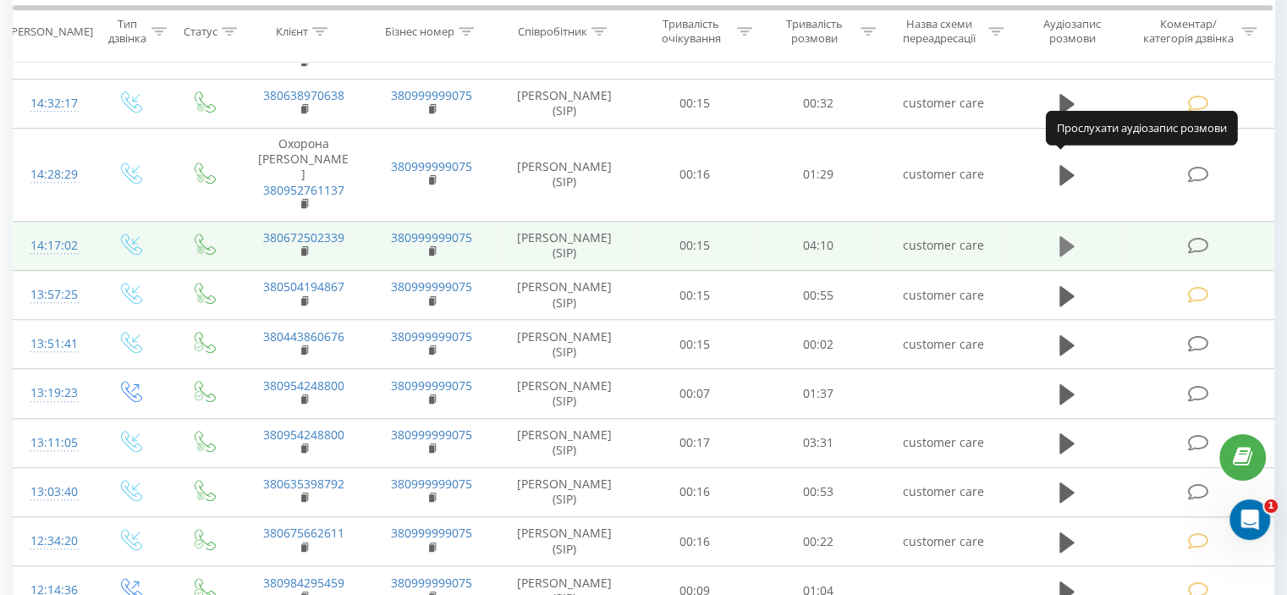
click at [1067, 236] on icon at bounding box center [1066, 246] width 15 height 20
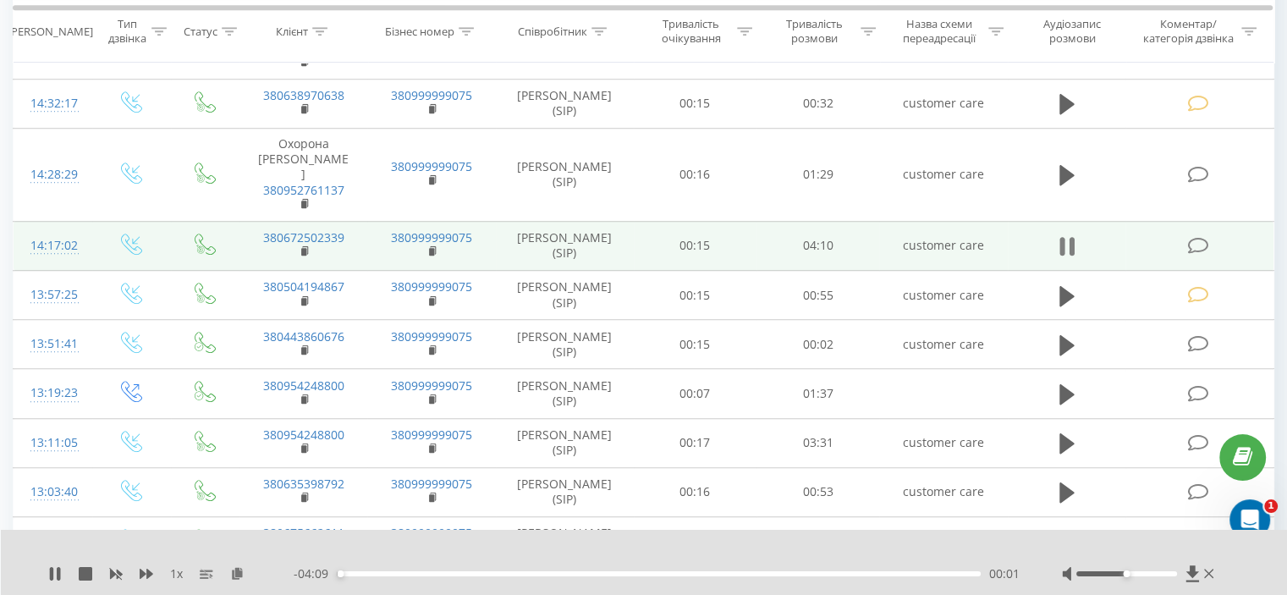
click at [1063, 237] on icon at bounding box center [1061, 246] width 5 height 19
click at [1200, 237] on icon at bounding box center [1197, 246] width 21 height 18
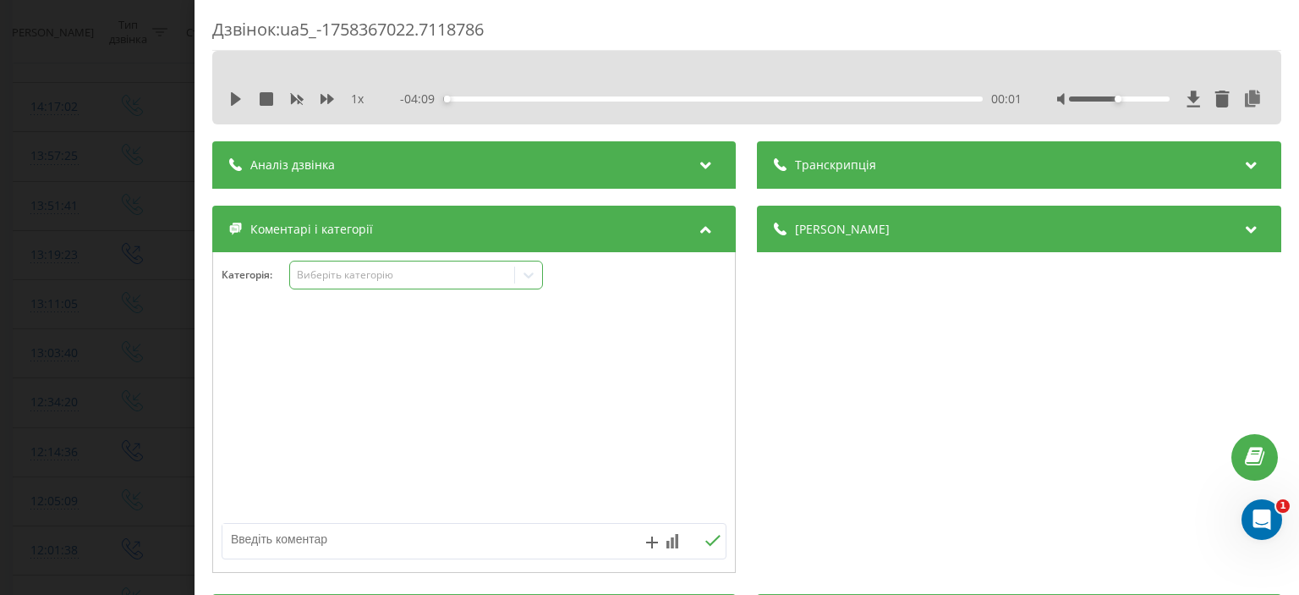
click at [530, 277] on icon at bounding box center [529, 275] width 10 height 6
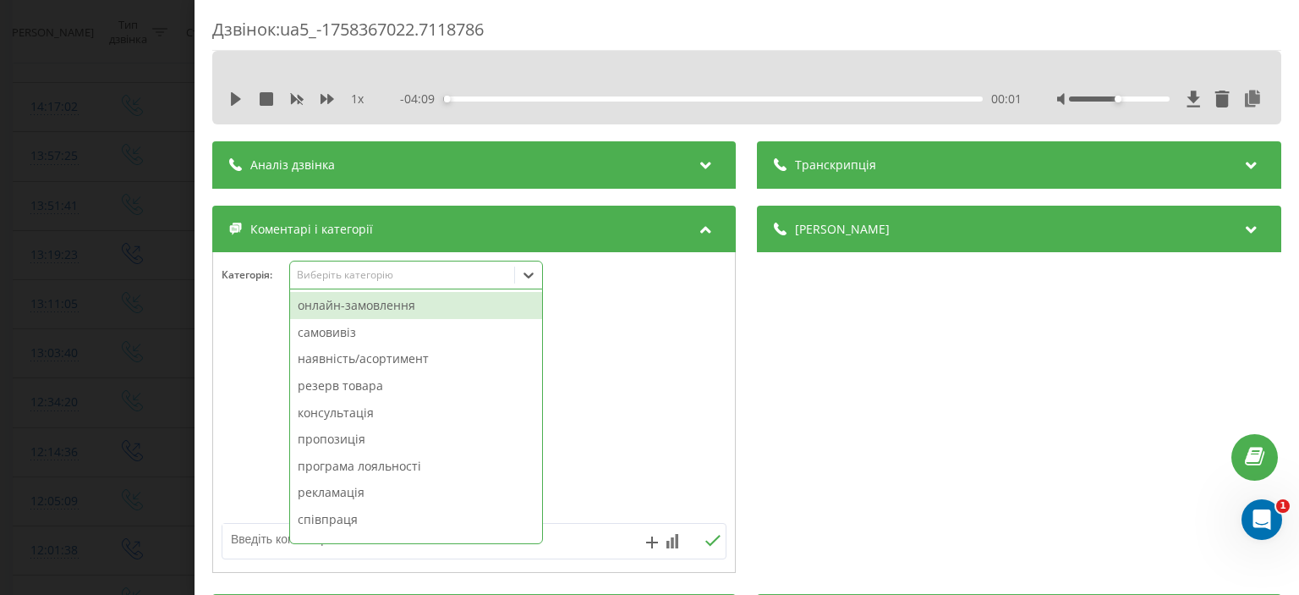
click at [398, 308] on div "онлайн-замовлення" at bounding box center [416, 305] width 252 height 27
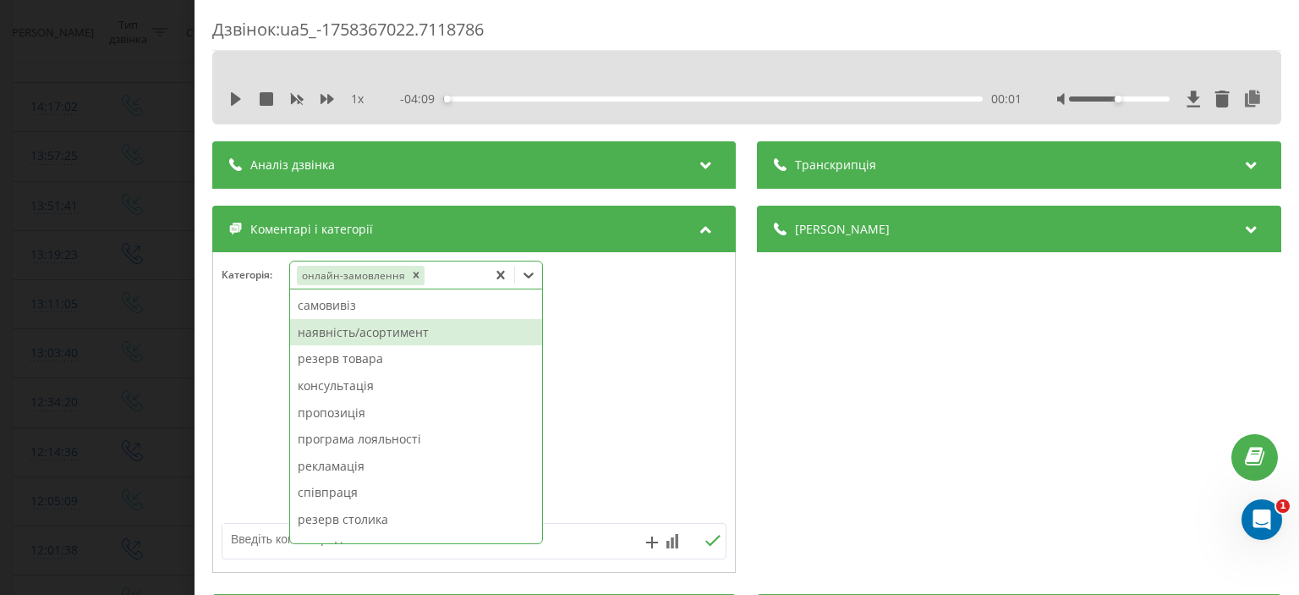
click at [399, 338] on div "наявність/асортимент" at bounding box center [416, 332] width 252 height 27
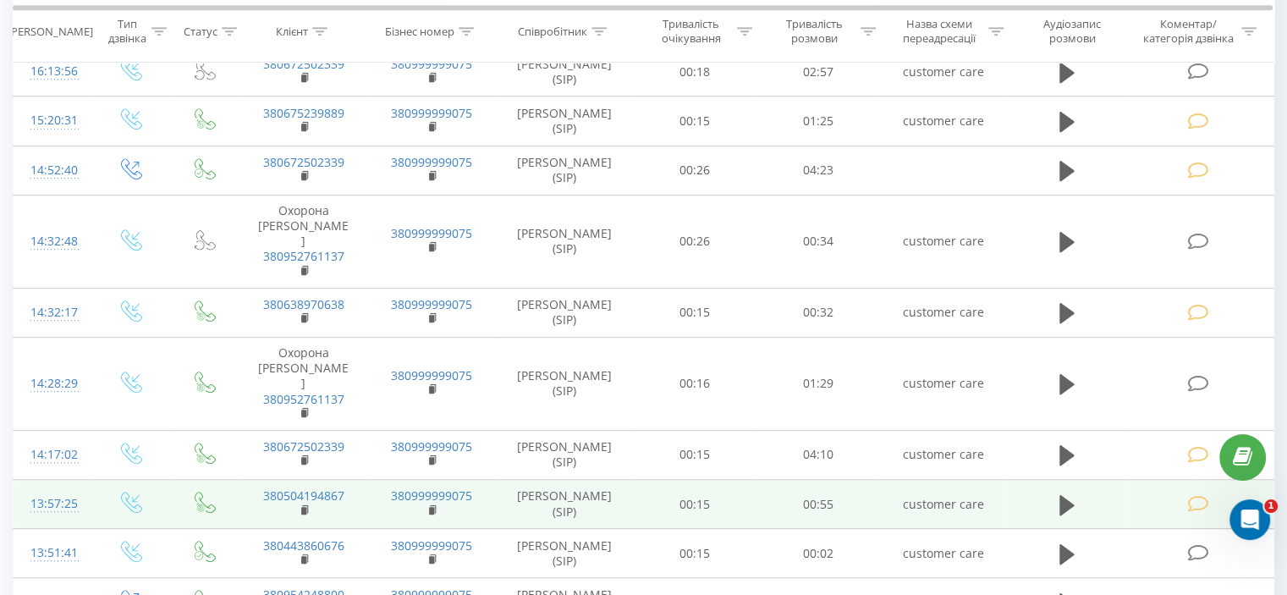
scroll to position [1184, 0]
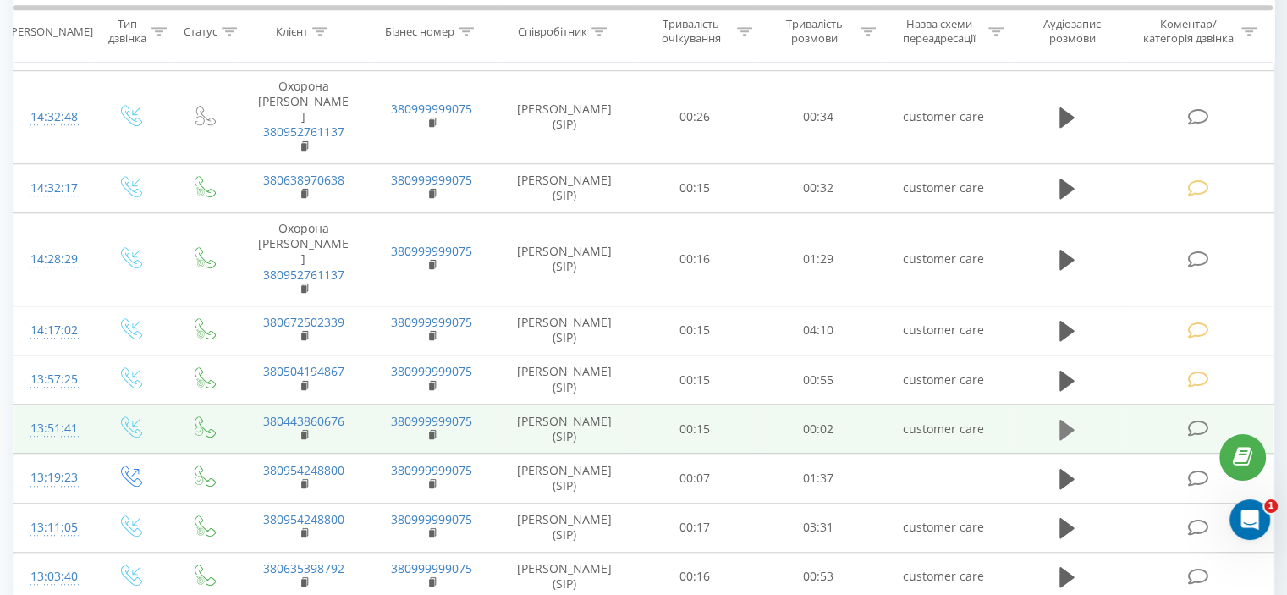
click at [1063, 420] on icon at bounding box center [1066, 430] width 15 height 20
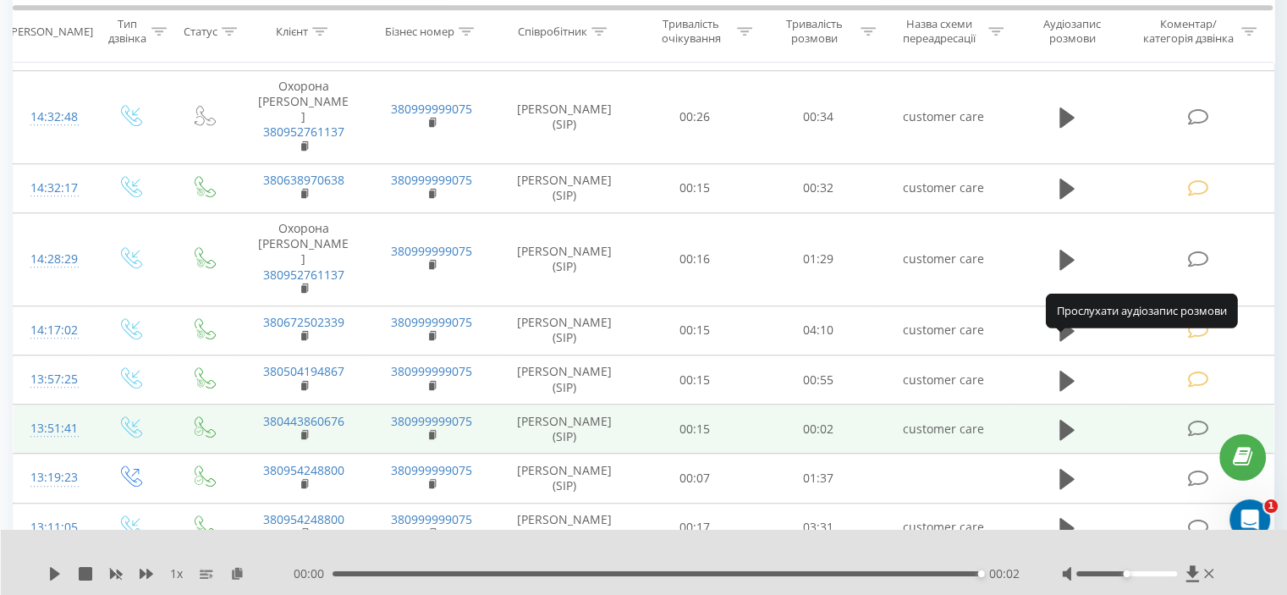
click at [1066, 420] on icon at bounding box center [1066, 430] width 15 height 20
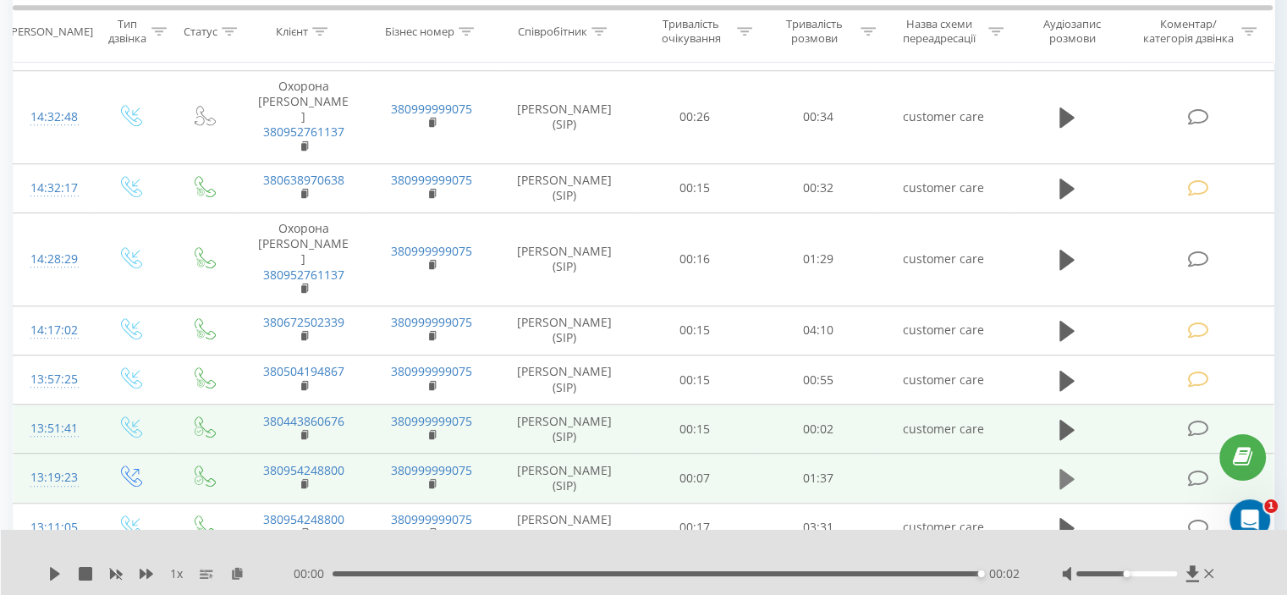
click at [1064, 467] on icon at bounding box center [1066, 479] width 15 height 24
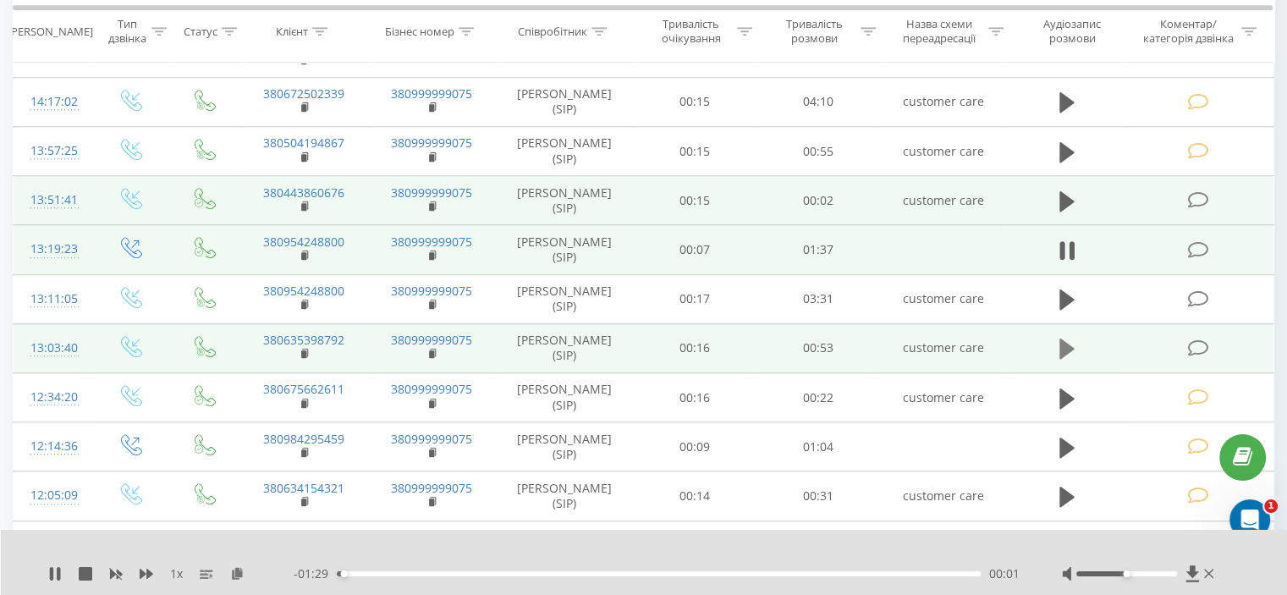
scroll to position [1438, 0]
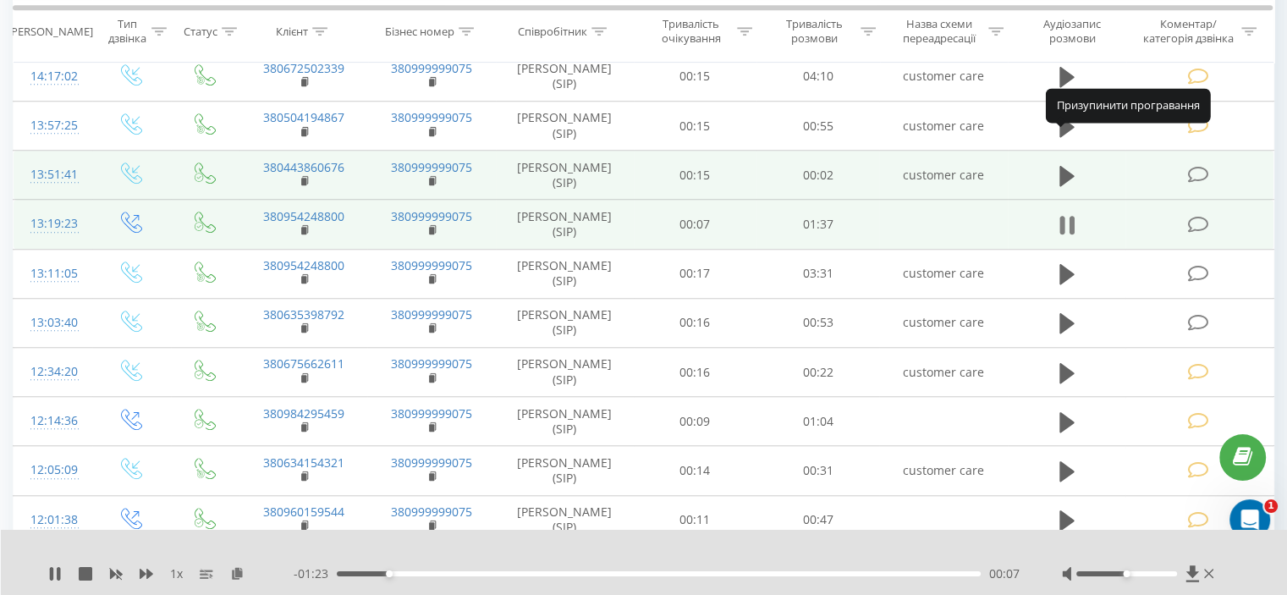
click at [1065, 213] on icon at bounding box center [1066, 225] width 15 height 24
click at [1197, 216] on icon at bounding box center [1197, 225] width 21 height 18
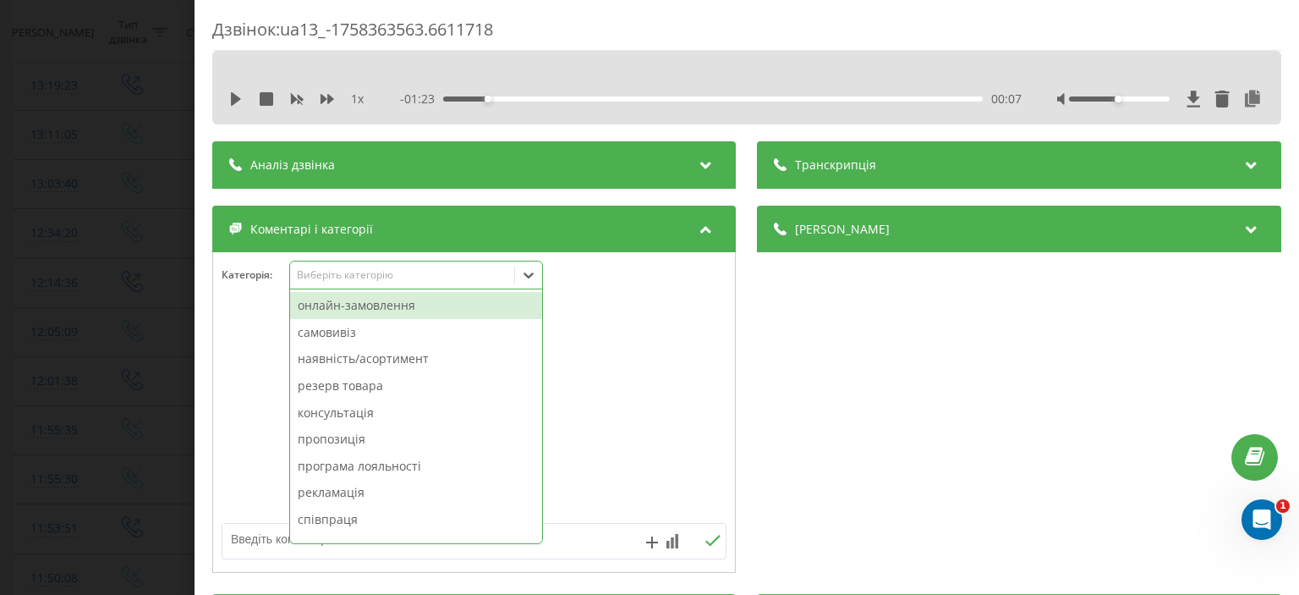
click at [535, 278] on icon at bounding box center [528, 274] width 17 height 17
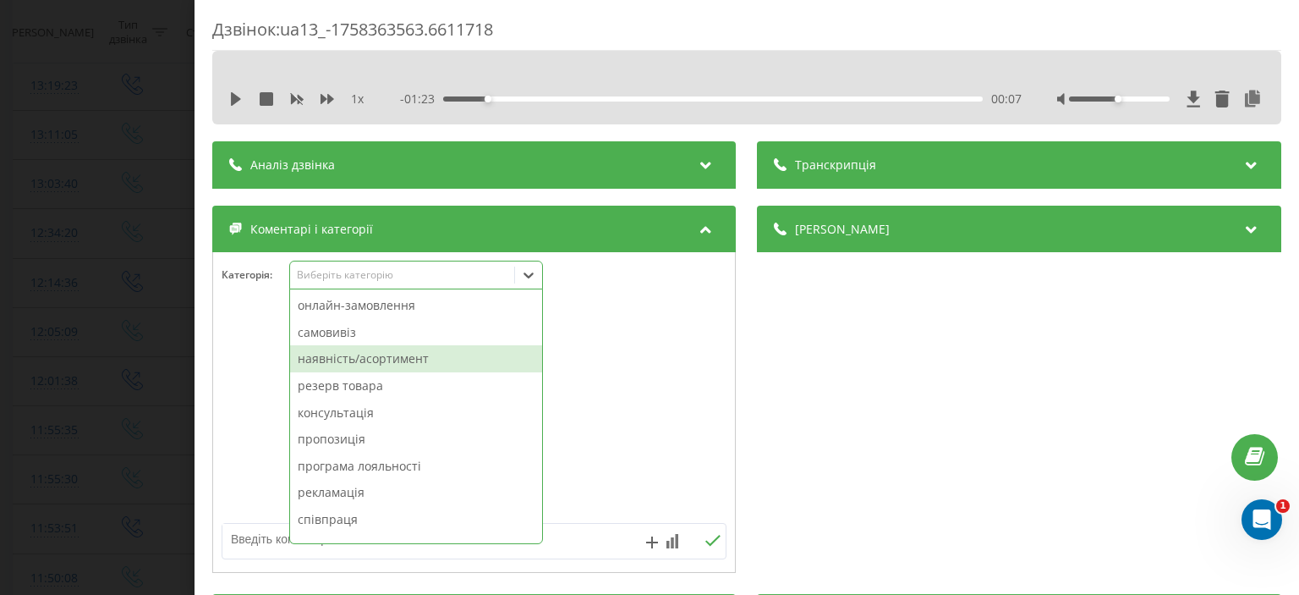
click at [422, 361] on div "наявність/асортимент" at bounding box center [416, 358] width 252 height 27
click at [378, 357] on div "резерв товара" at bounding box center [416, 358] width 252 height 27
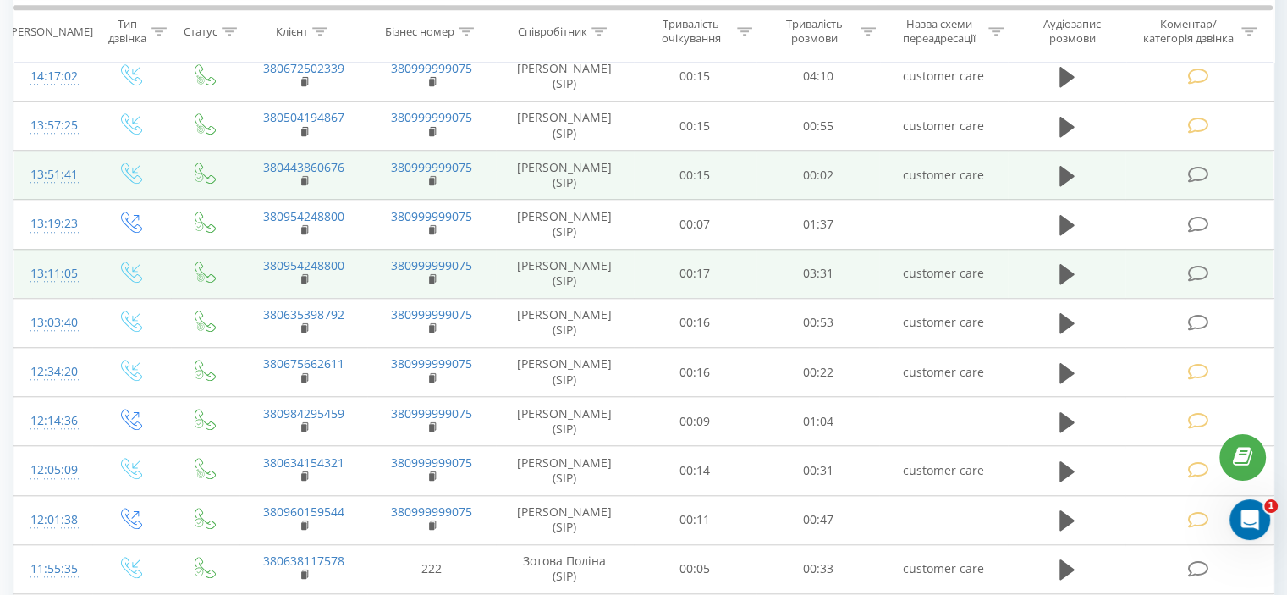
click at [1194, 265] on icon at bounding box center [1197, 274] width 21 height 18
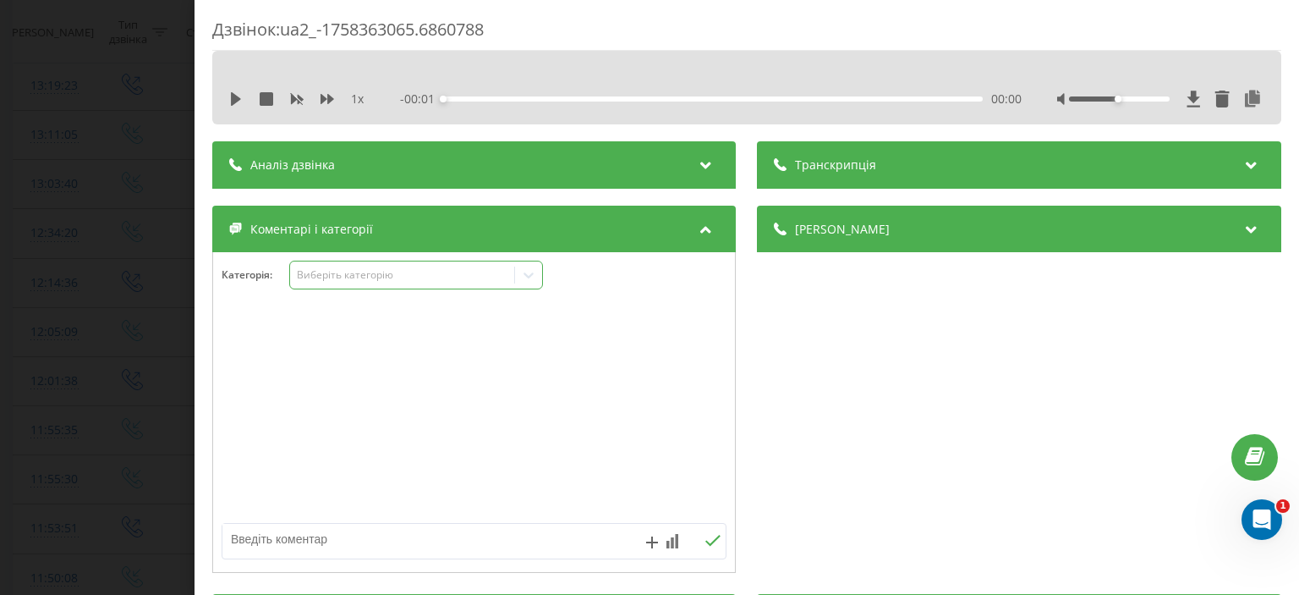
click at [531, 275] on icon at bounding box center [528, 274] width 17 height 17
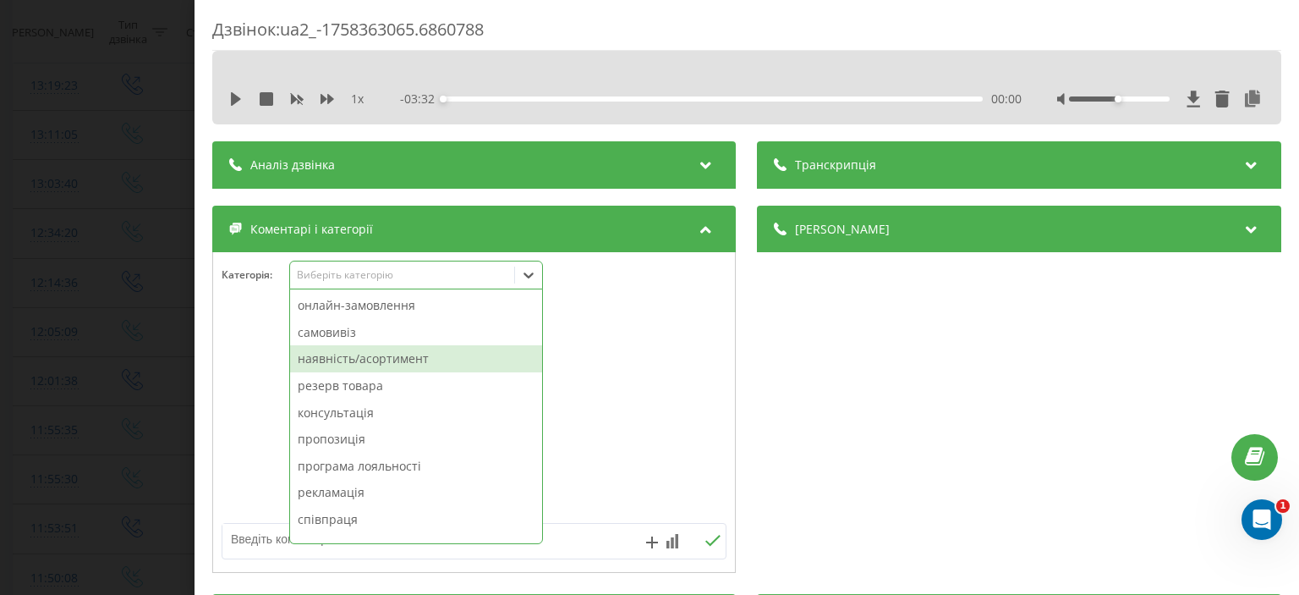
click at [404, 361] on div "наявність/асортимент" at bounding box center [416, 358] width 252 height 27
click at [389, 359] on div "резерв товара" at bounding box center [416, 358] width 252 height 27
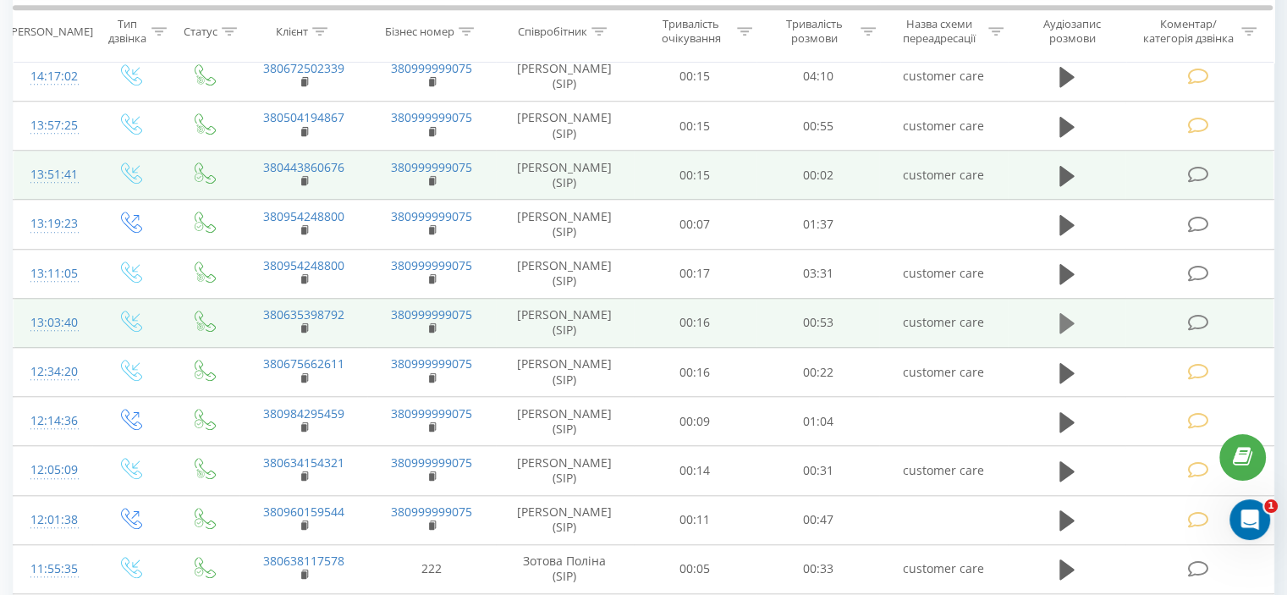
click at [1066, 313] on icon at bounding box center [1066, 323] width 15 height 20
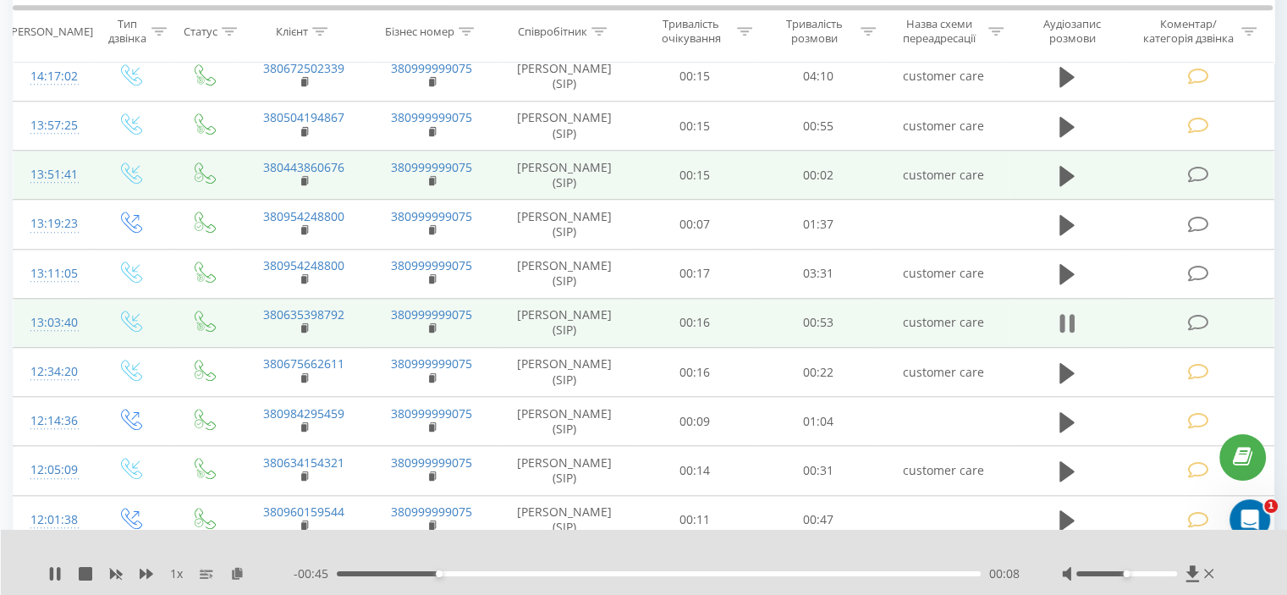
click at [1066, 311] on icon at bounding box center [1066, 323] width 15 height 24
click at [1200, 314] on icon at bounding box center [1197, 323] width 21 height 18
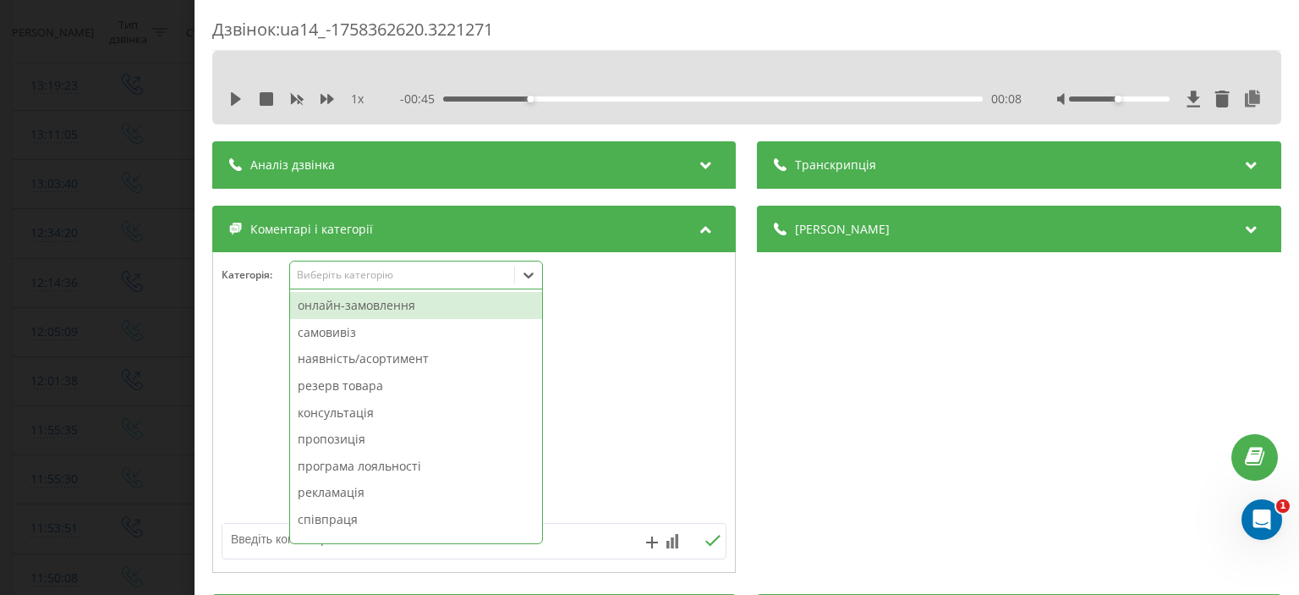
click at [534, 275] on icon at bounding box center [529, 275] width 10 height 6
click at [422, 307] on div "онлайн-замовлення" at bounding box center [416, 305] width 252 height 27
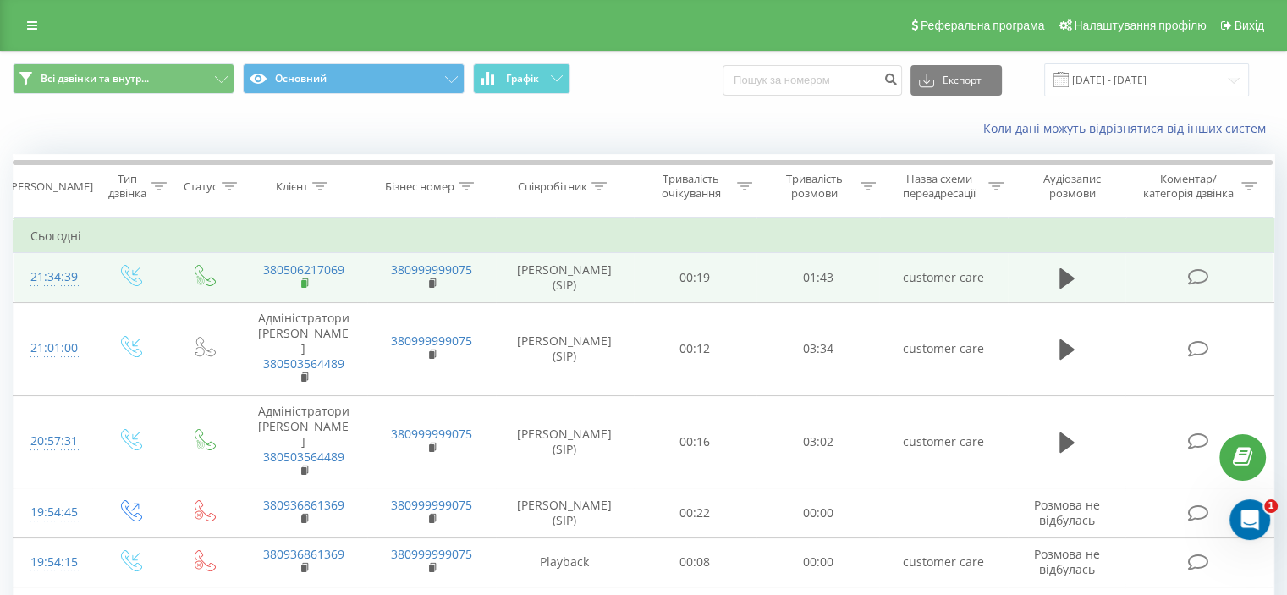
click at [305, 281] on rect at bounding box center [303, 284] width 5 height 8
